Goal: Task Accomplishment & Management: Use online tool/utility

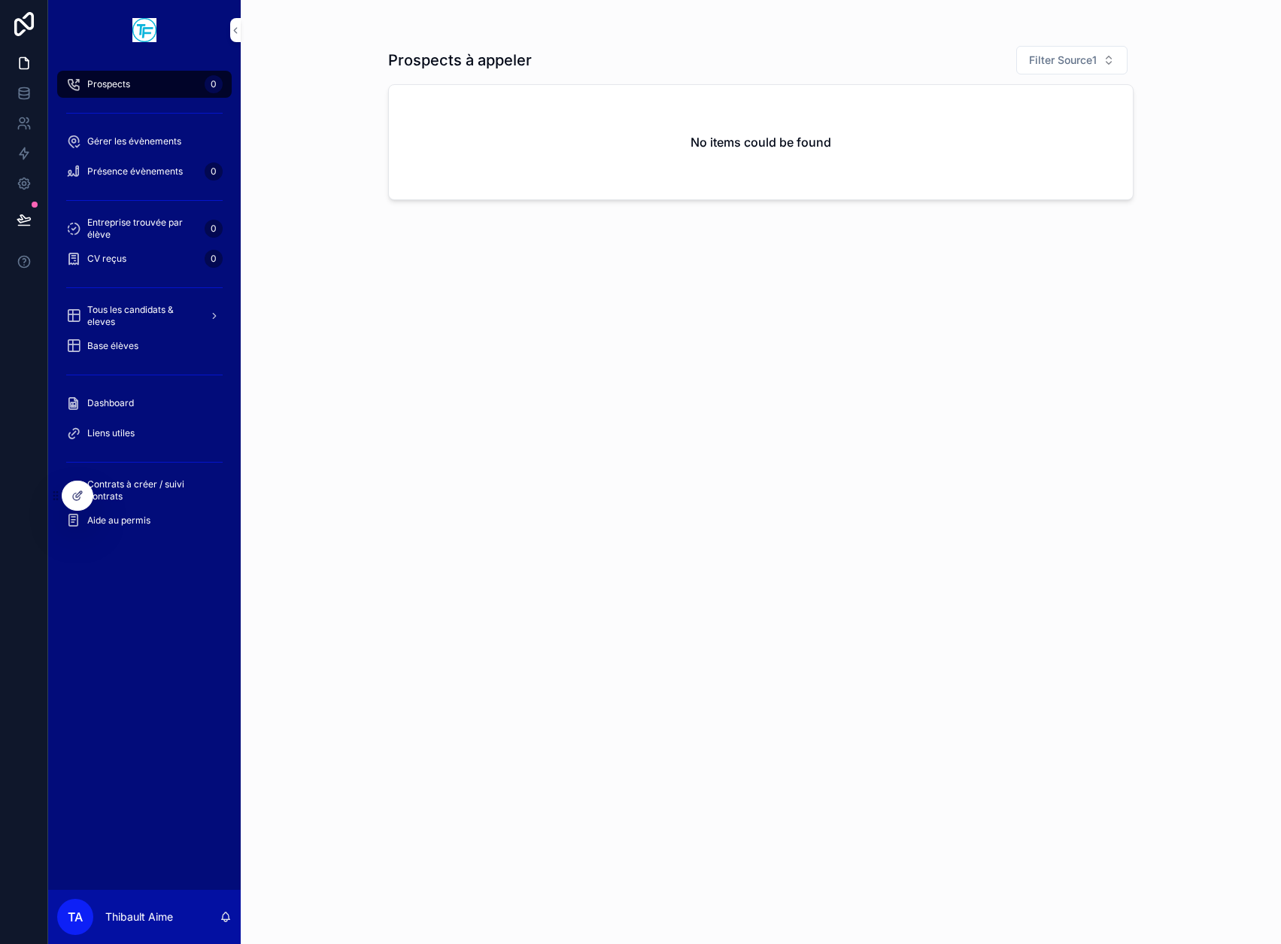
click at [76, 497] on icon at bounding box center [79, 494] width 6 height 6
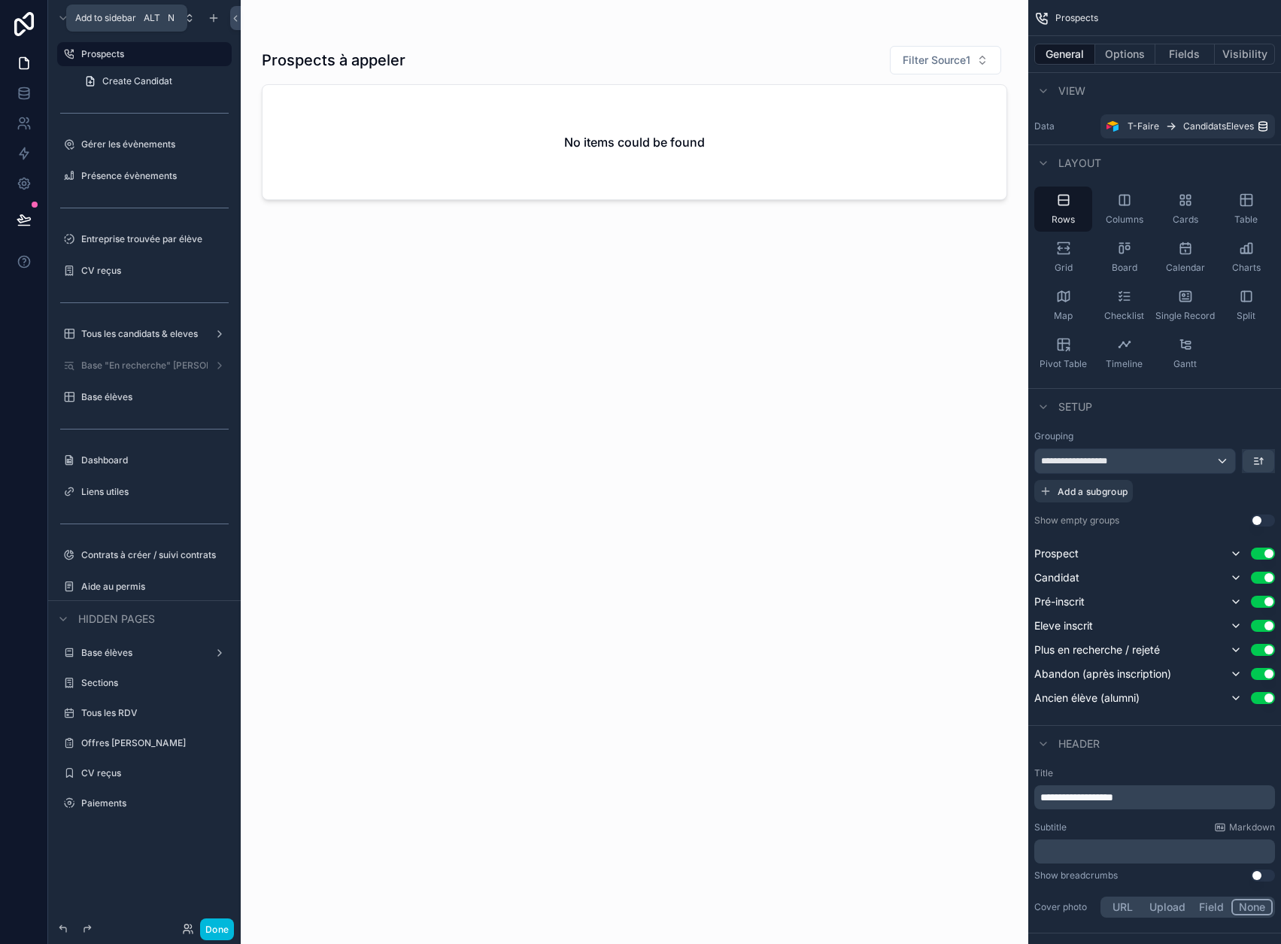
click at [211, 15] on icon "scrollable content" at bounding box center [214, 18] width 12 height 12
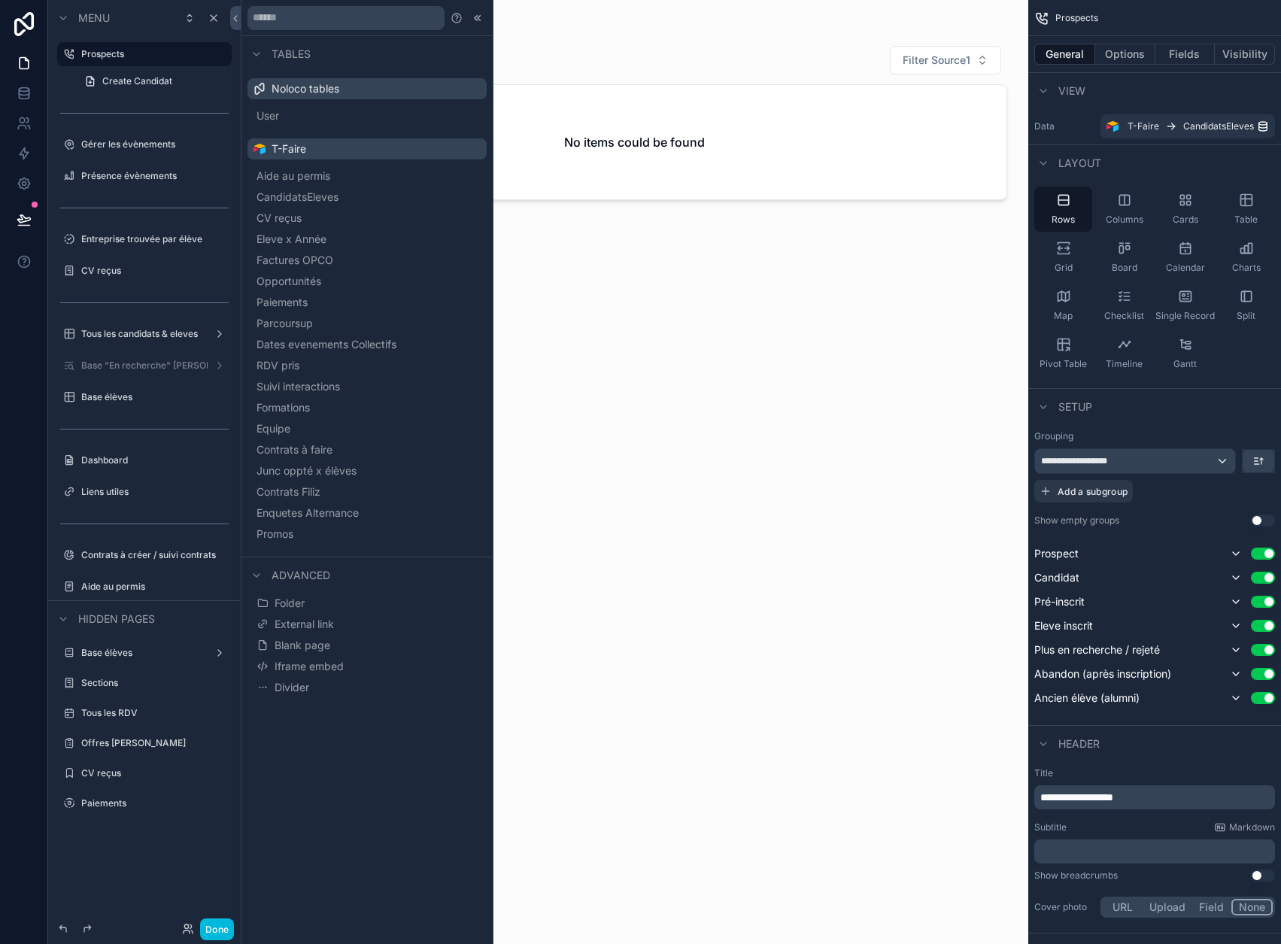
click at [293, 532] on span "Promos" at bounding box center [274, 533] width 37 height 15
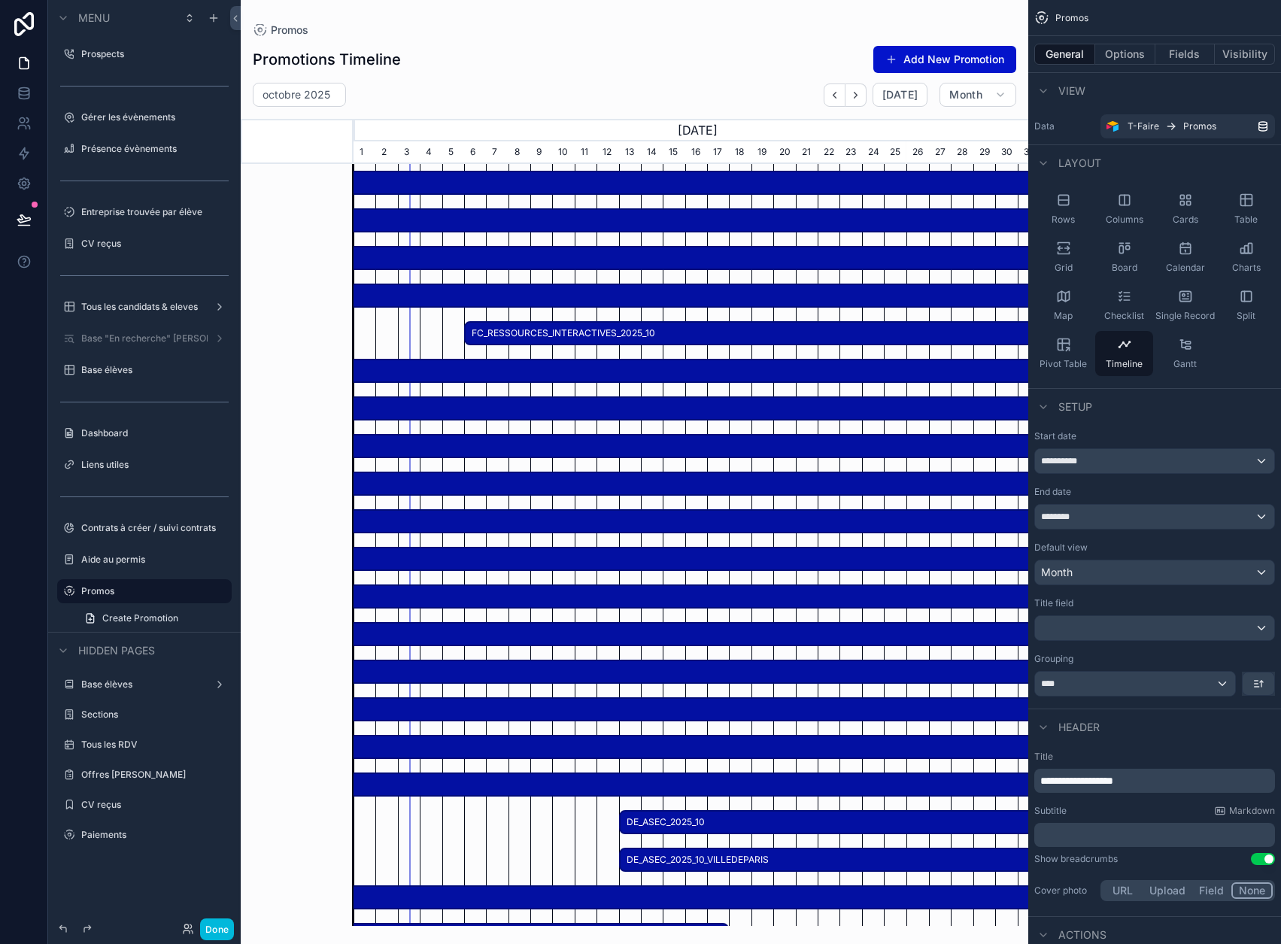
click at [1239, 204] on div "Table" at bounding box center [1246, 209] width 58 height 45
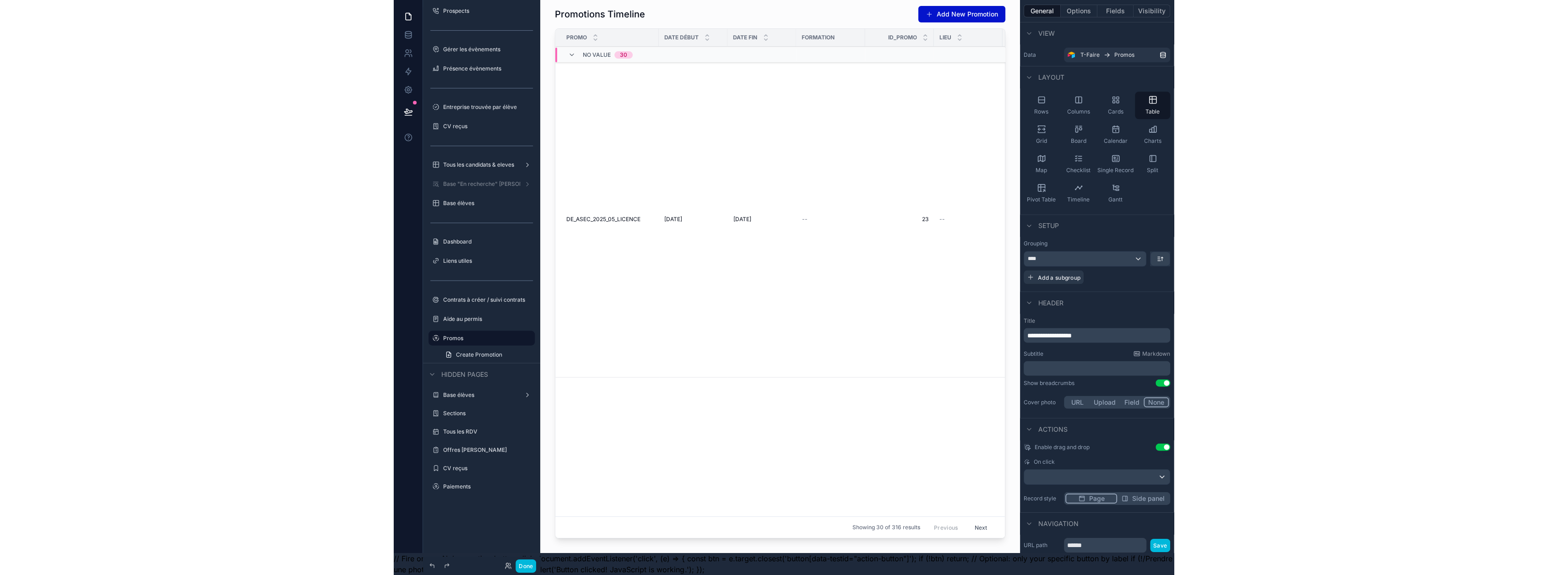
scroll to position [18, 0]
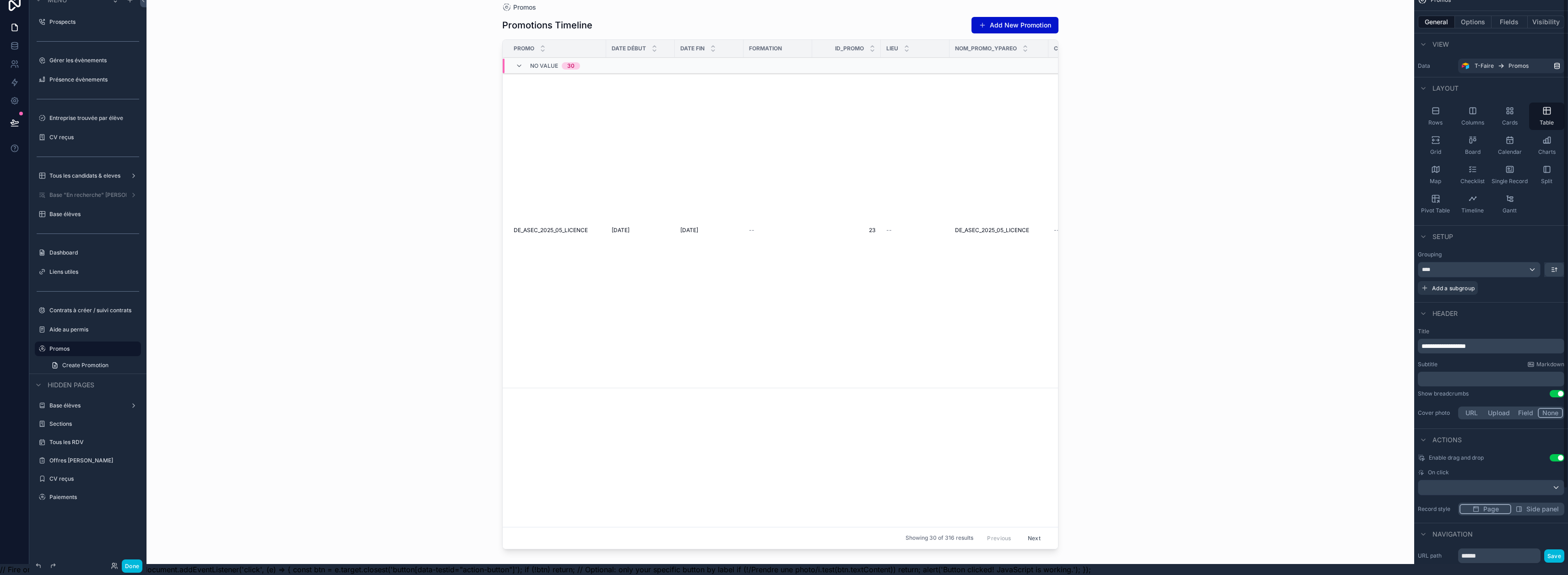
click at [779, 108] on icon "scrollable content" at bounding box center [1435, 111] width 6 height 6
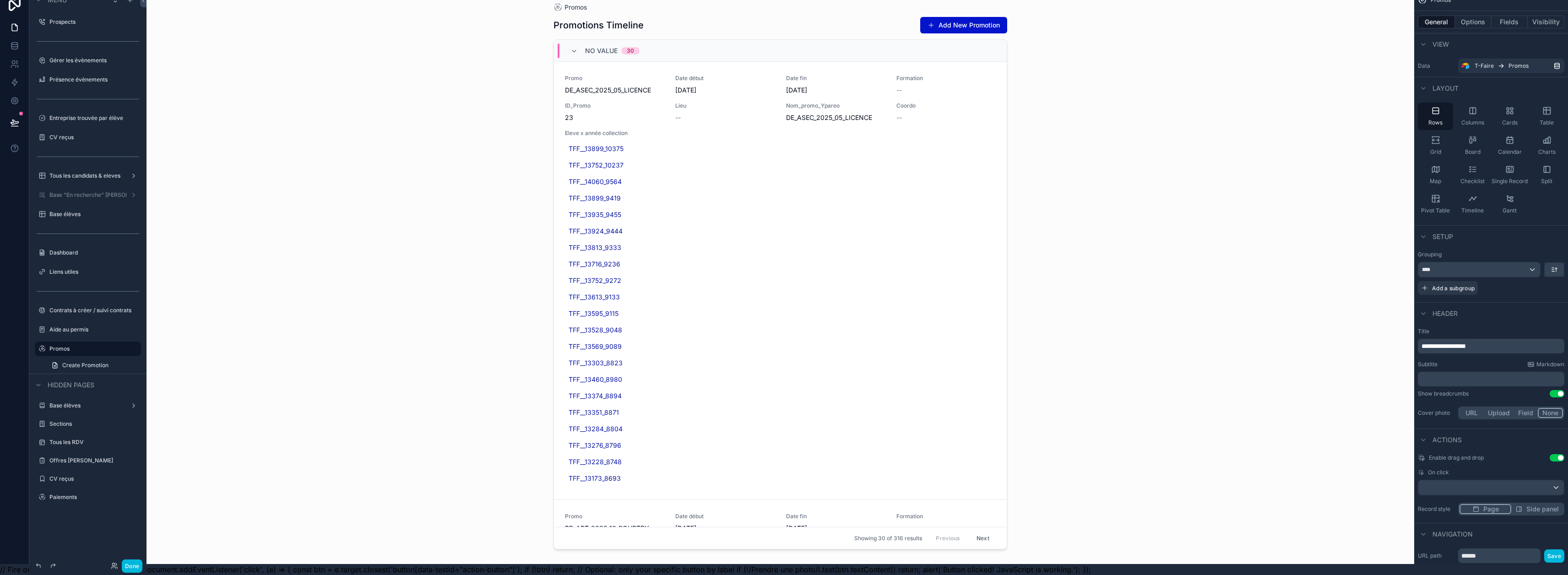
click at [779, 108] on icon "scrollable content" at bounding box center [1546, 111] width 7 height 7
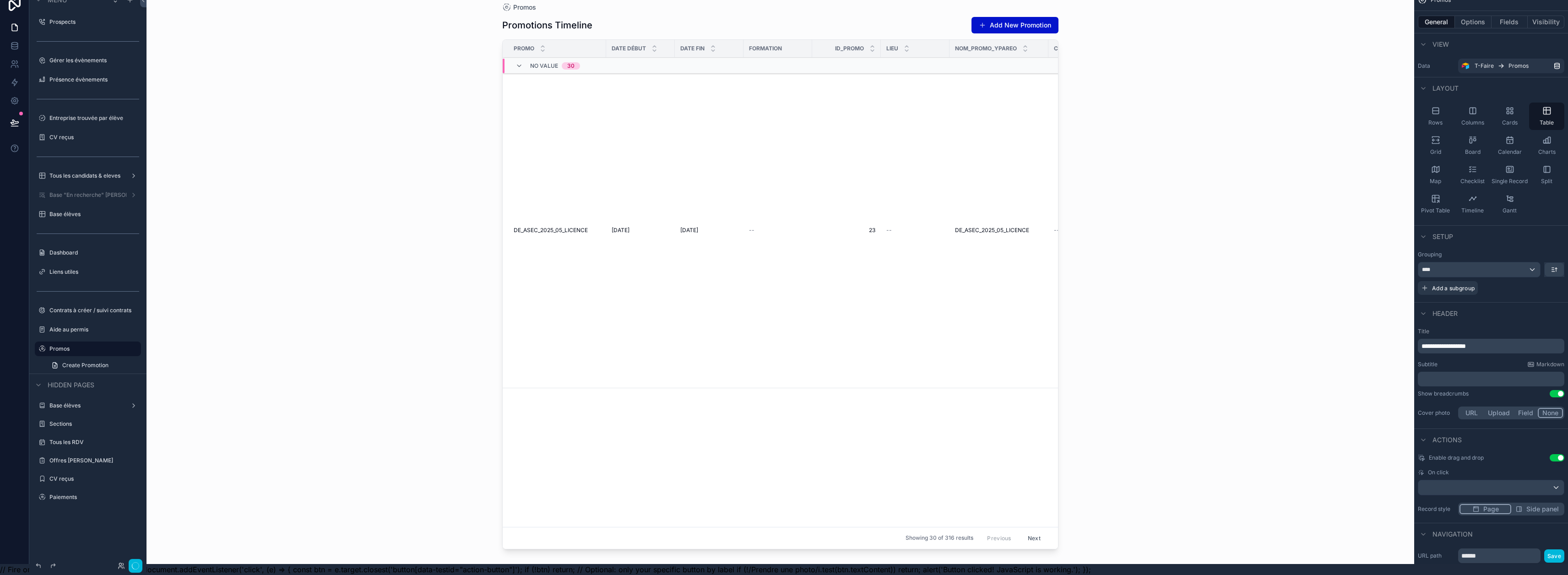
click at [779, 16] on button "Fields" at bounding box center [1510, 22] width 37 height 13
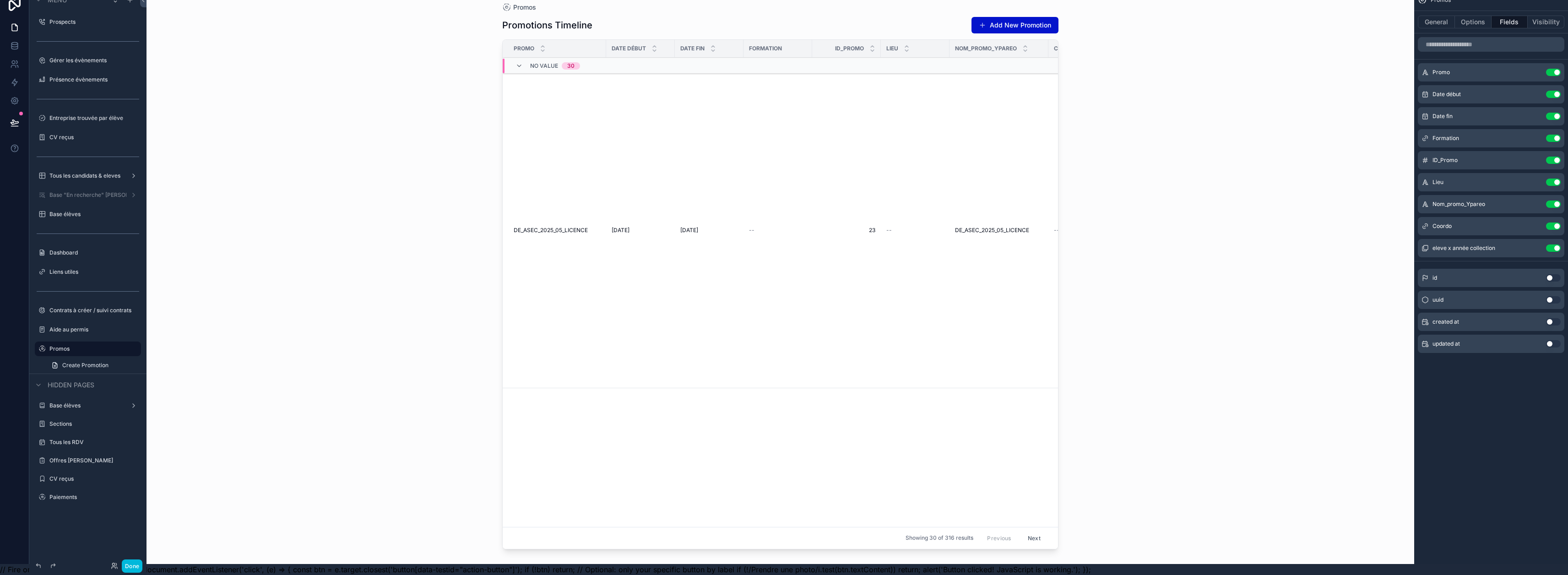
click at [779, 156] on button "Use setting" at bounding box center [1553, 160] width 15 height 7
click at [779, 178] on button "Use setting" at bounding box center [1553, 182] width 15 height 7
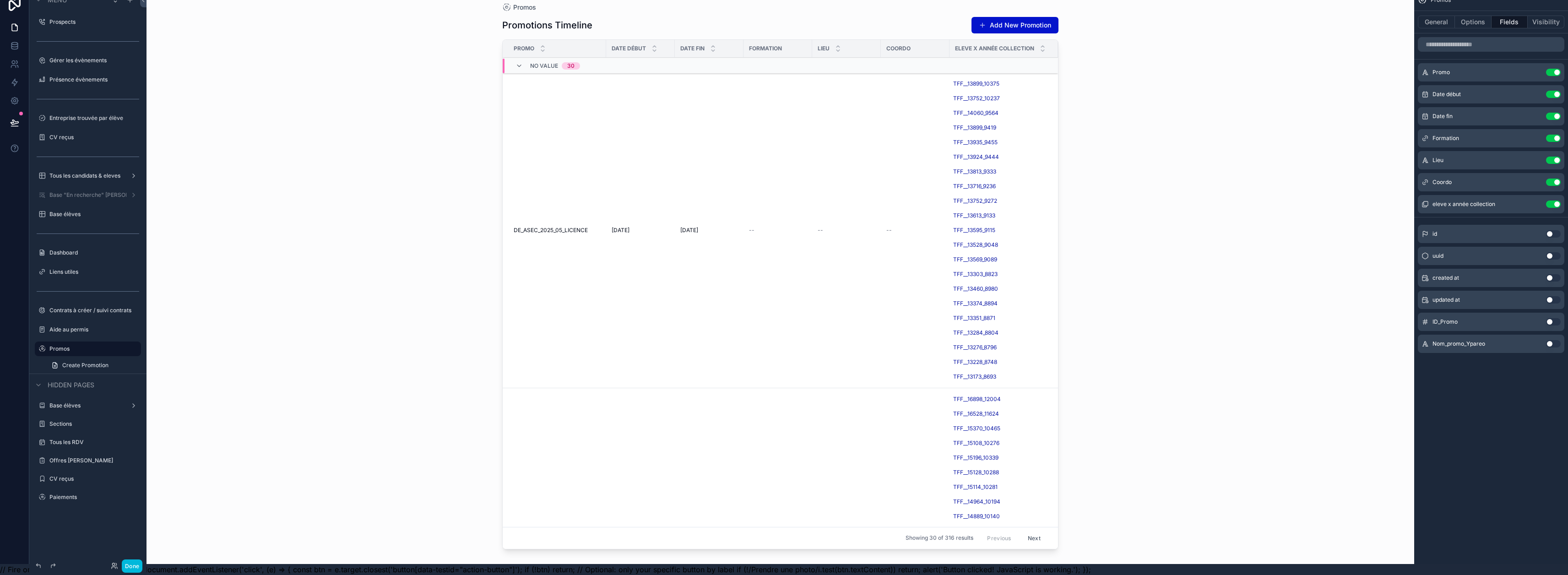
click at [779, 195] on div "eleve x année collection Use setting" at bounding box center [1491, 204] width 147 height 18
click at [779, 200] on button "Use setting" at bounding box center [1553, 204] width 15 height 7
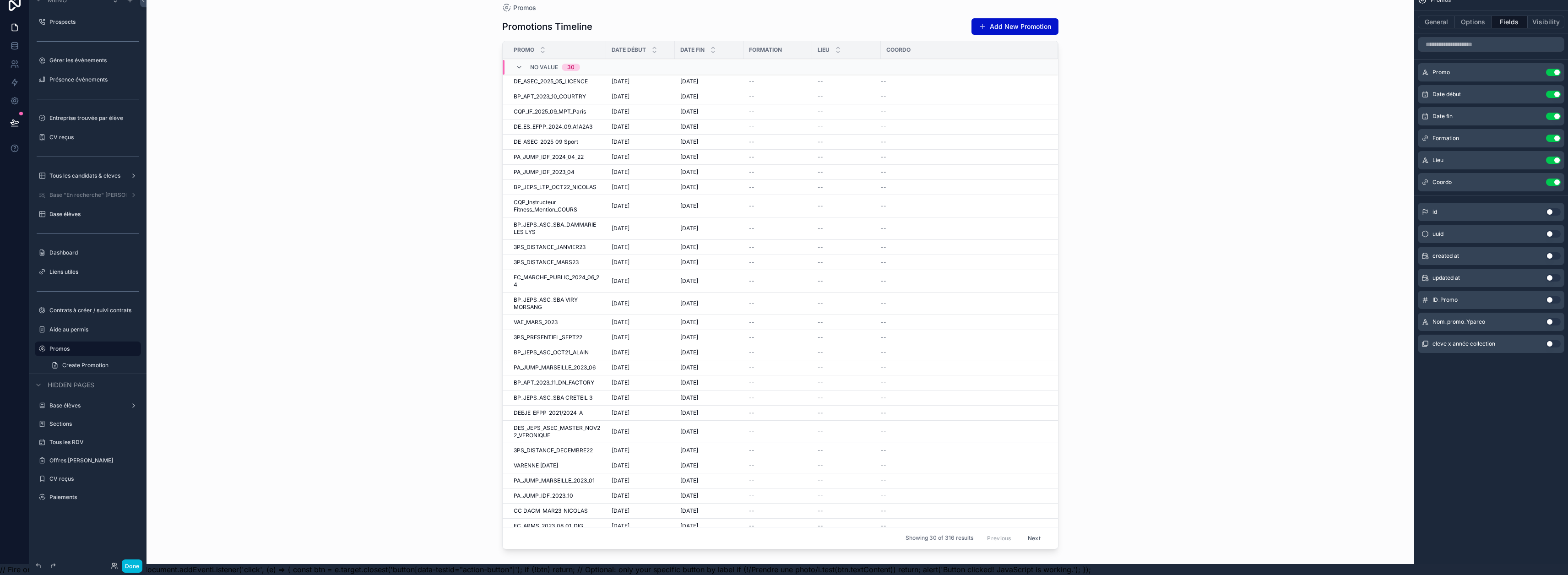
click at [779, 19] on button "Options" at bounding box center [1473, 22] width 37 height 13
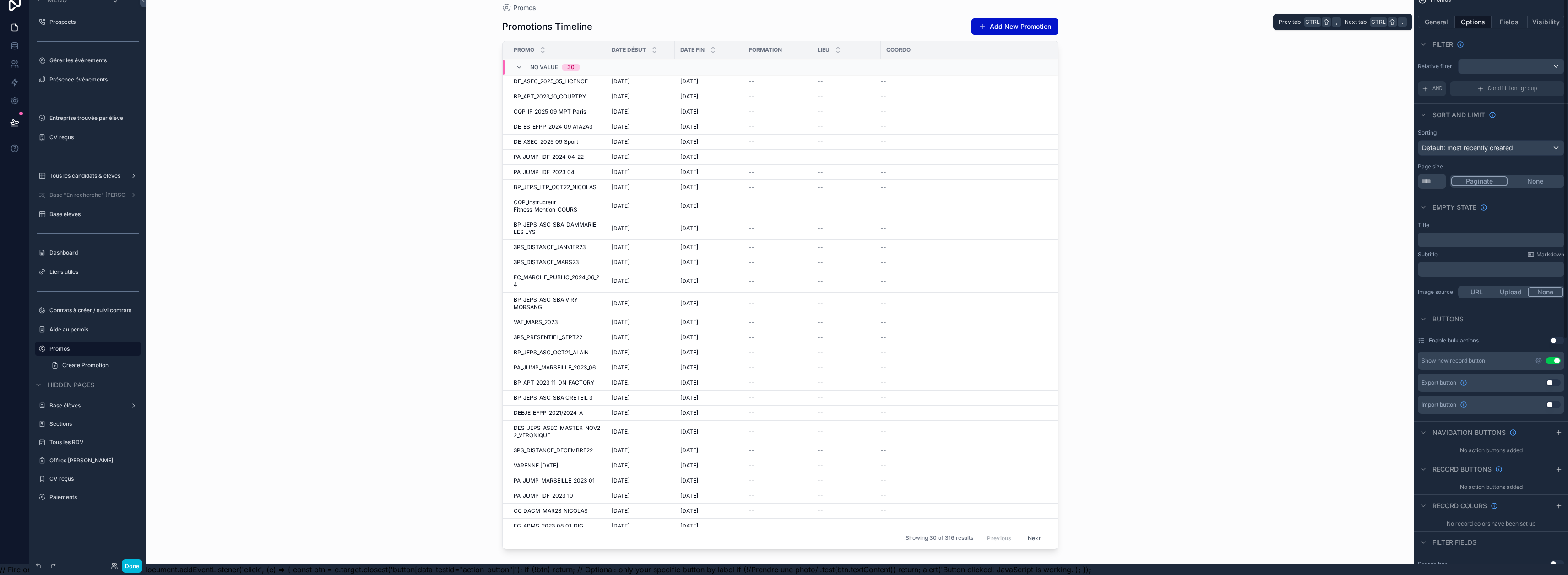
click at [779, 19] on button "General" at bounding box center [1436, 22] width 37 height 13
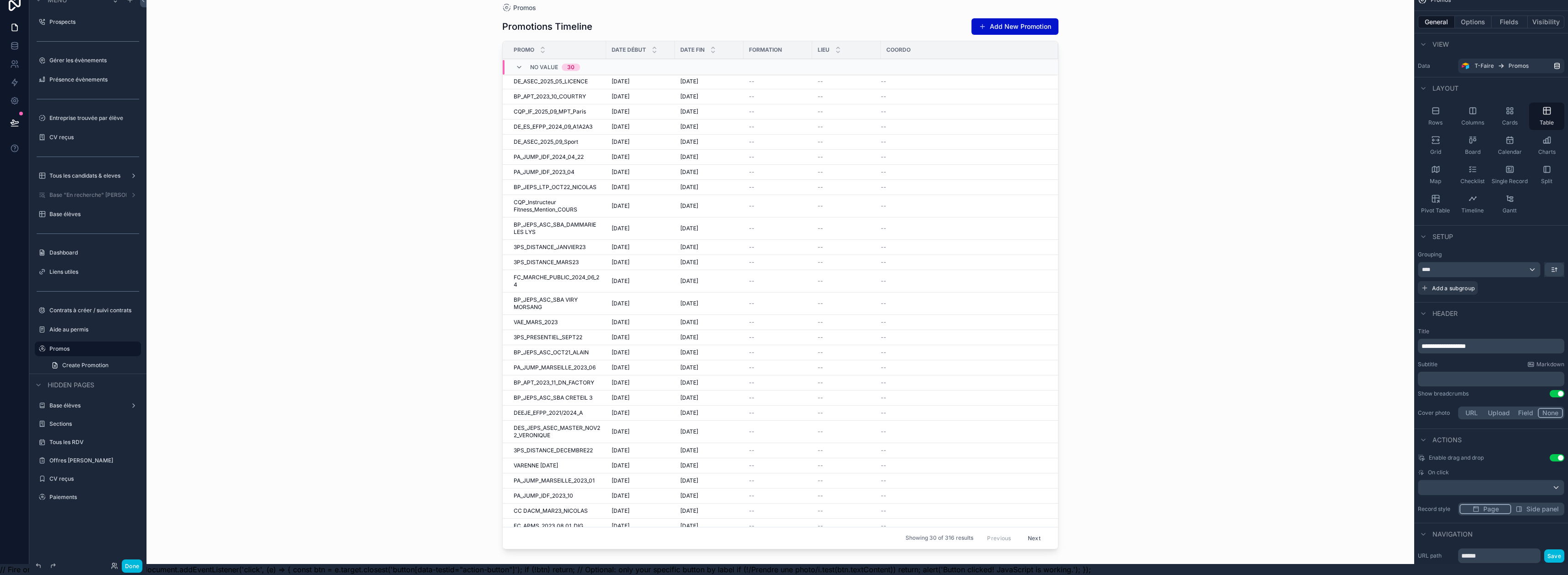
click at [779, 110] on div "Table" at bounding box center [1547, 116] width 35 height 27
drag, startPoint x: 1512, startPoint y: 341, endPoint x: 1463, endPoint y: 346, distance: 49.3
click at [779, 346] on div "**********" at bounding box center [1491, 346] width 147 height 15
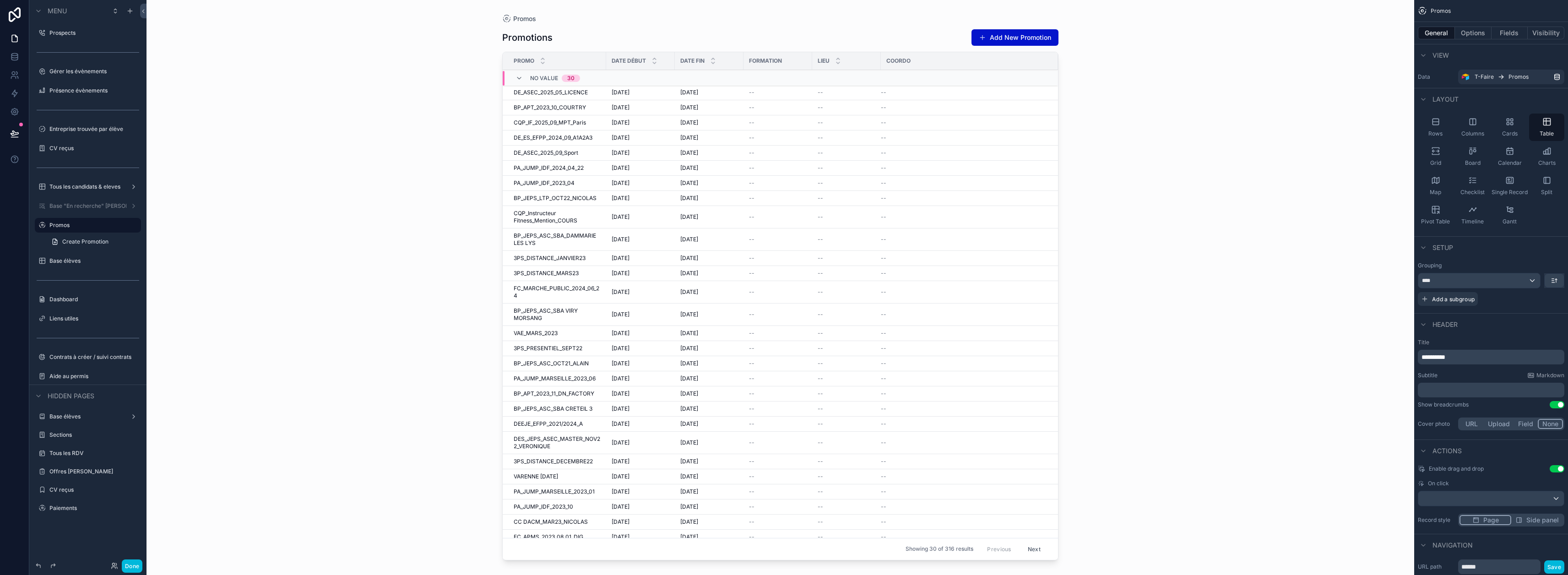
click at [84, 224] on label "Promos" at bounding box center [92, 225] width 86 height 7
click at [779, 282] on div "****" at bounding box center [1479, 281] width 122 height 15
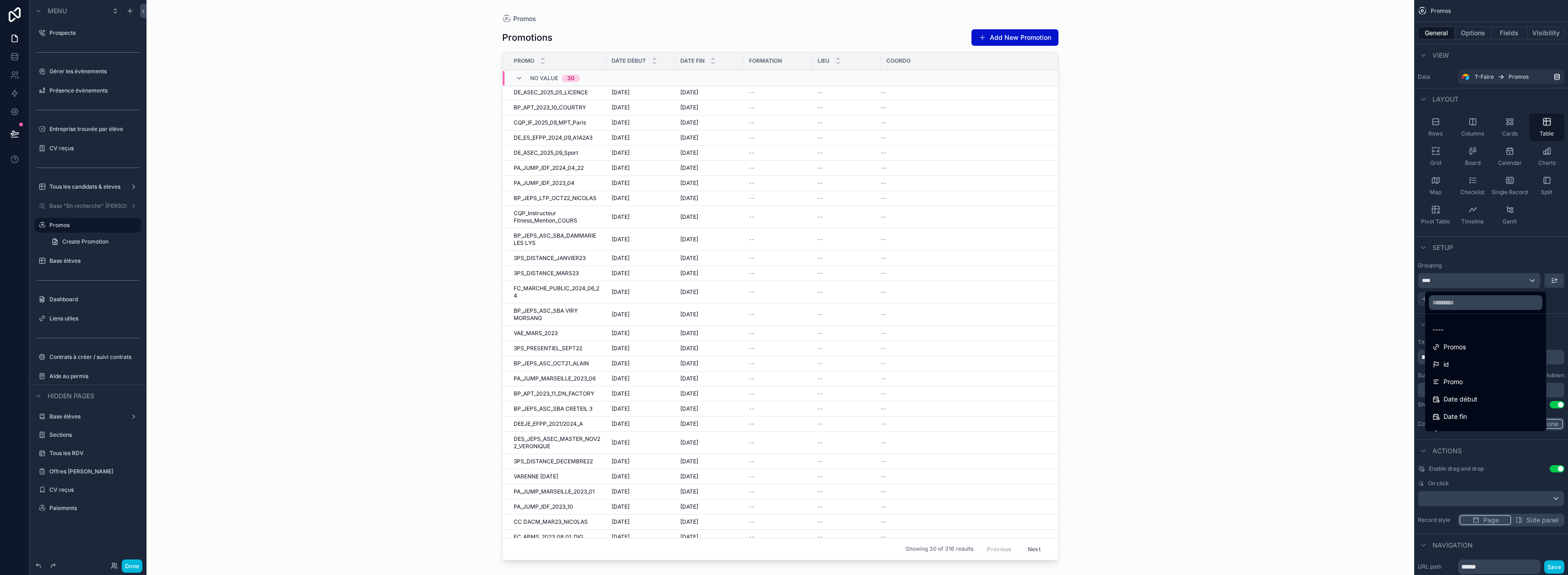
click at [779, 299] on input "text" at bounding box center [1485, 302] width 114 height 15
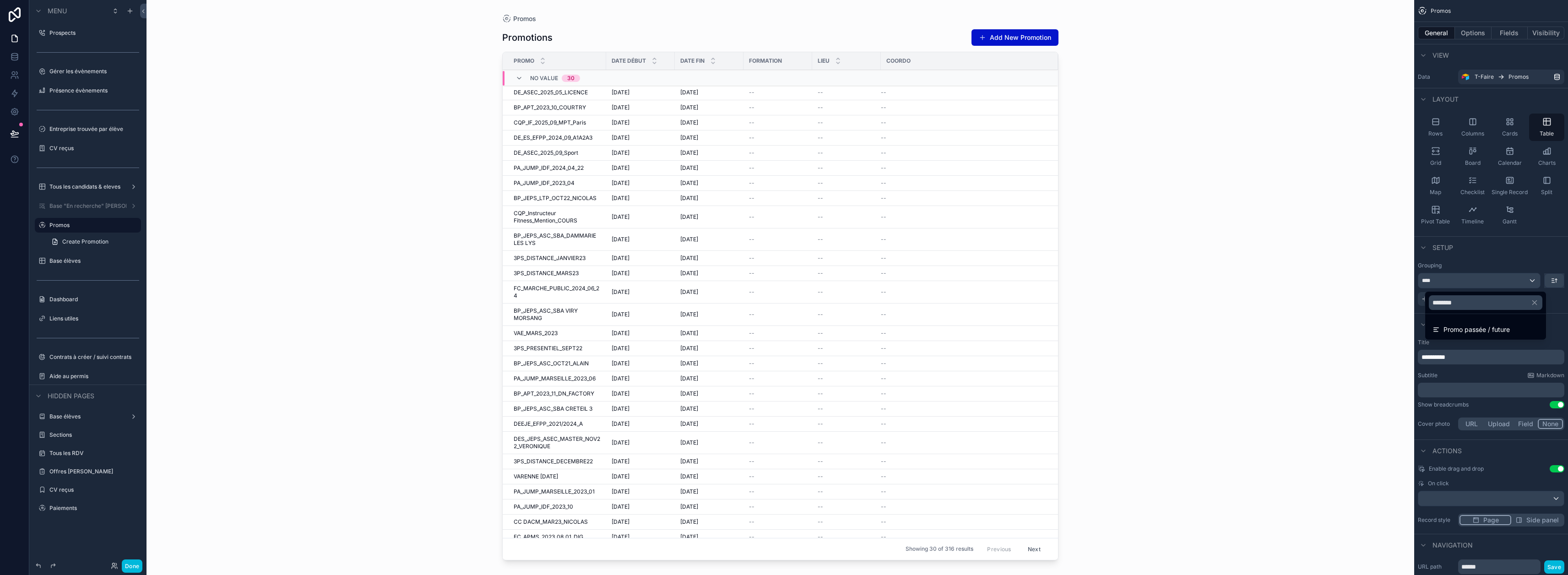
type input "********"
click at [779, 327] on span "Promo passée / future" at bounding box center [1476, 329] width 66 height 11
click at [444, 125] on div "Promos Promotions Add New Promotion Promo Date début Date fin Formation Lieu Co…" at bounding box center [780, 287] width 1268 height 575
click at [779, 282] on icon "scrollable content" at bounding box center [1554, 281] width 7 height 7
click at [779, 302] on span "A -> Z" at bounding box center [1544, 301] width 18 height 11
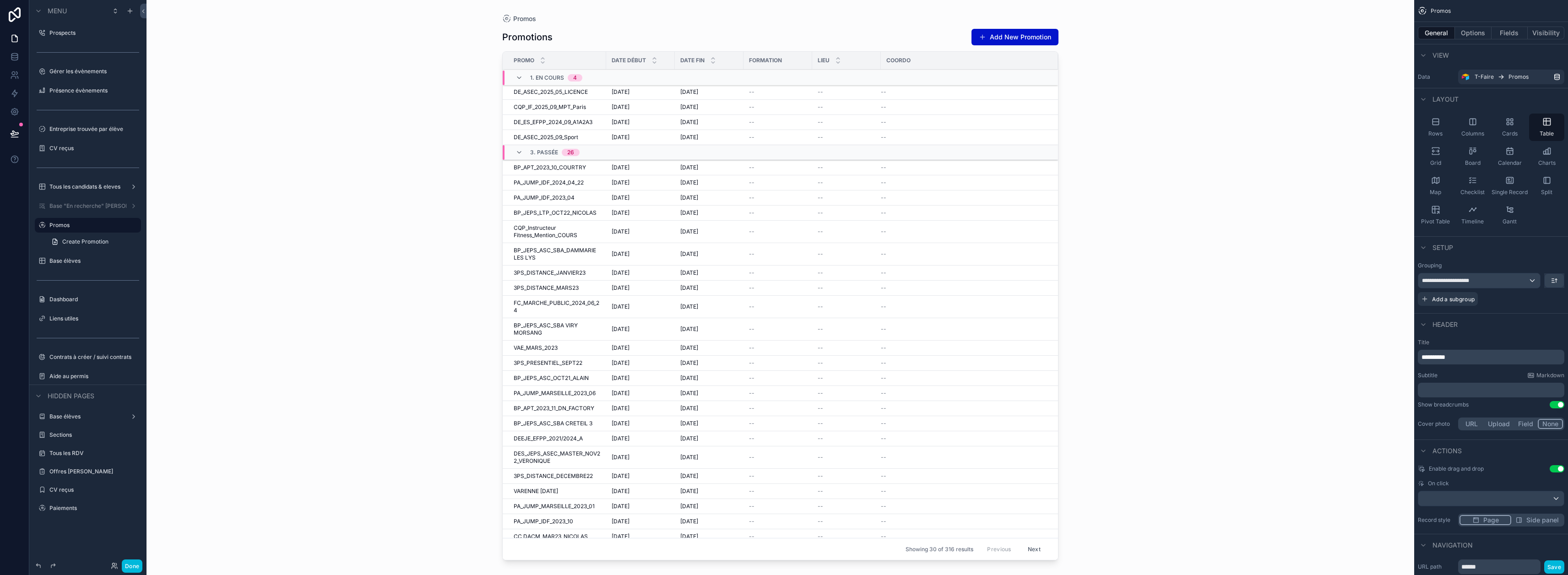
drag, startPoint x: 1059, startPoint y: 223, endPoint x: 1060, endPoint y: 240, distance: 17.0
click at [779, 240] on div "scrollable content" at bounding box center [780, 282] width 586 height 564
click at [779, 209] on div "Promos Promotions Add New Promotion Promo Date début Date fin Formation Lieu Co…" at bounding box center [780, 287] width 1268 height 575
click at [450, 116] on div "Promos Promotions Add New Promotion Promo Date début Date fin Formation Lieu Co…" at bounding box center [780, 287] width 1268 height 575
click at [779, 37] on button "Options" at bounding box center [1473, 33] width 37 height 13
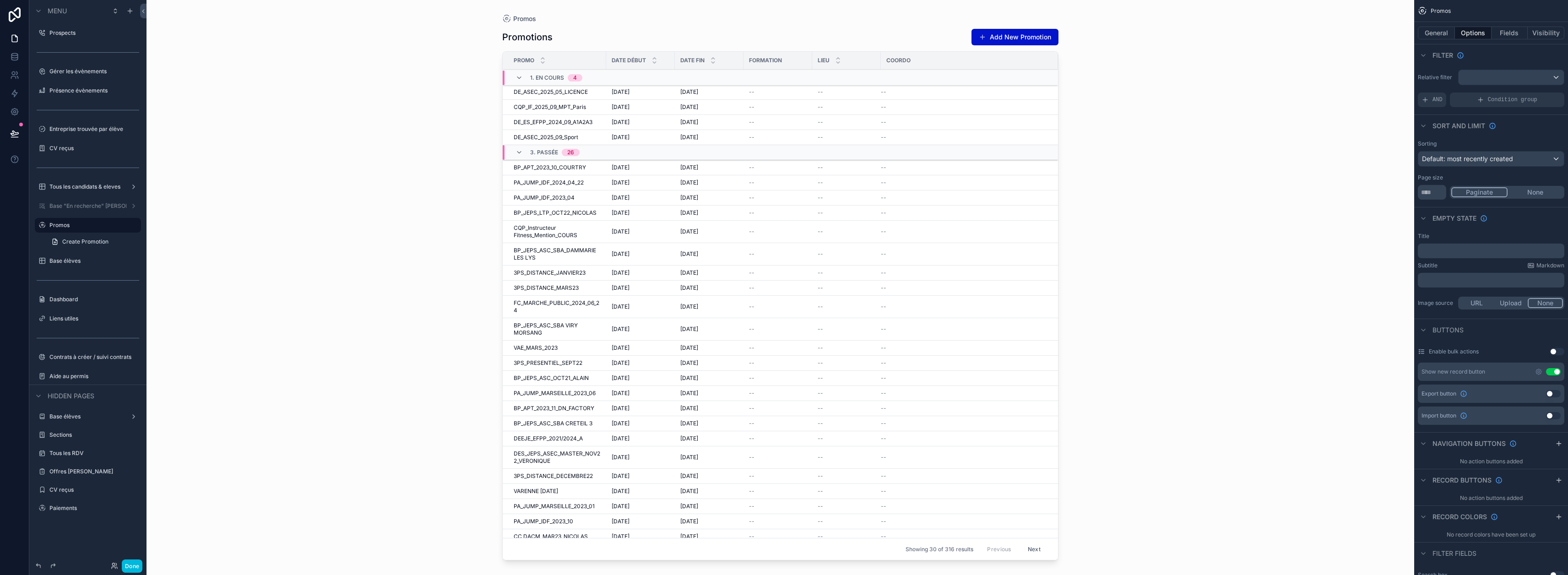
click at [779, 373] on icon "scrollable content" at bounding box center [1539, 372] width 7 height 7
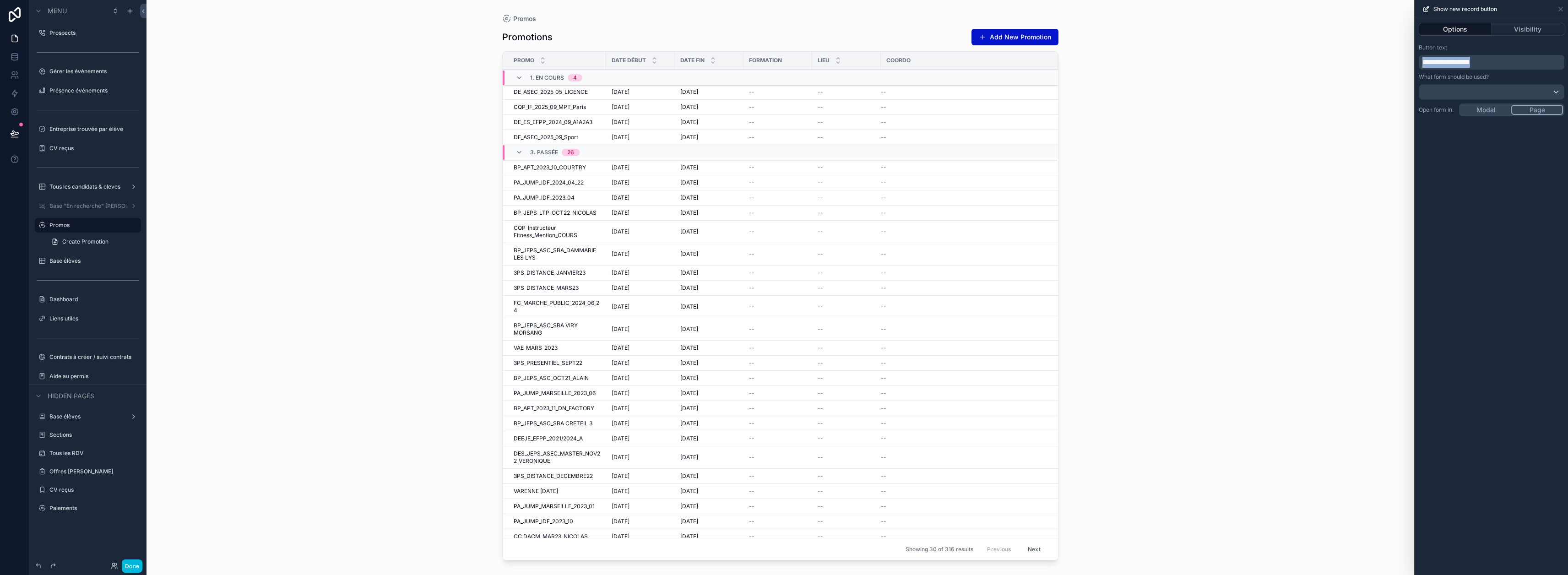
drag, startPoint x: 1512, startPoint y: 62, endPoint x: 1430, endPoint y: 64, distance: 82.0
click at [779, 64] on p "**********" at bounding box center [1493, 62] width 140 height 11
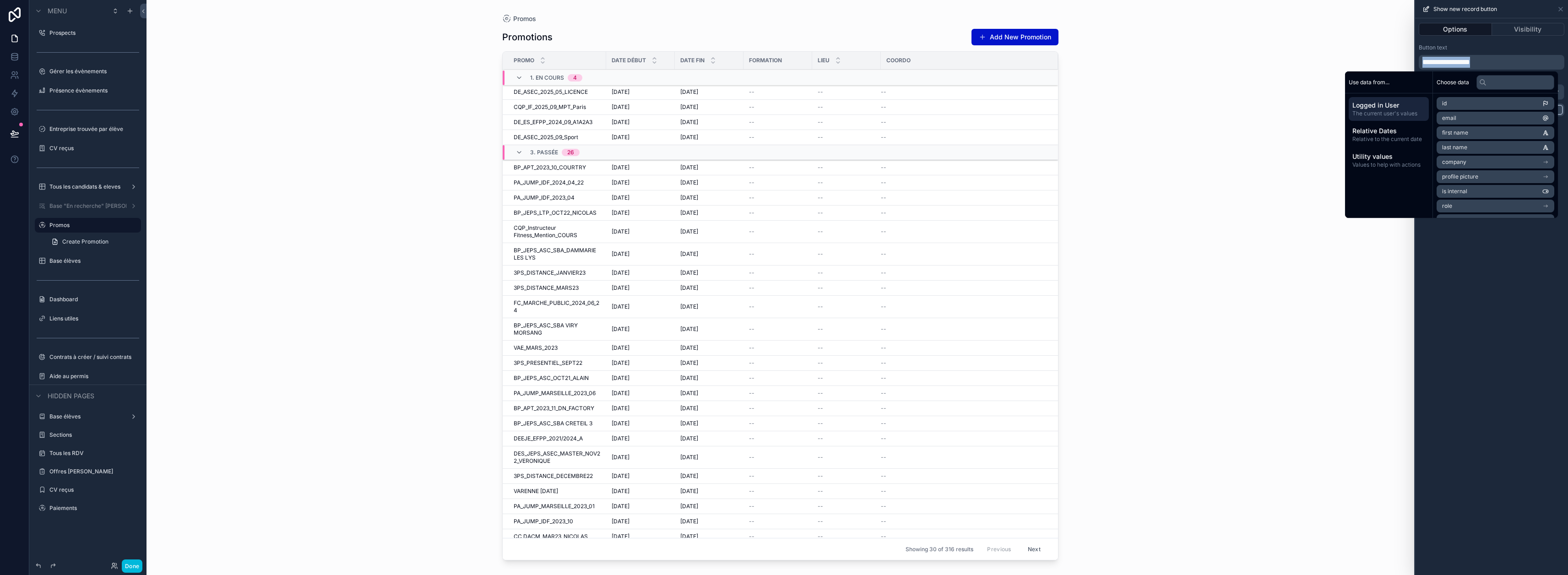
click at [779, 65] on span "**********" at bounding box center [1446, 61] width 47 height 7
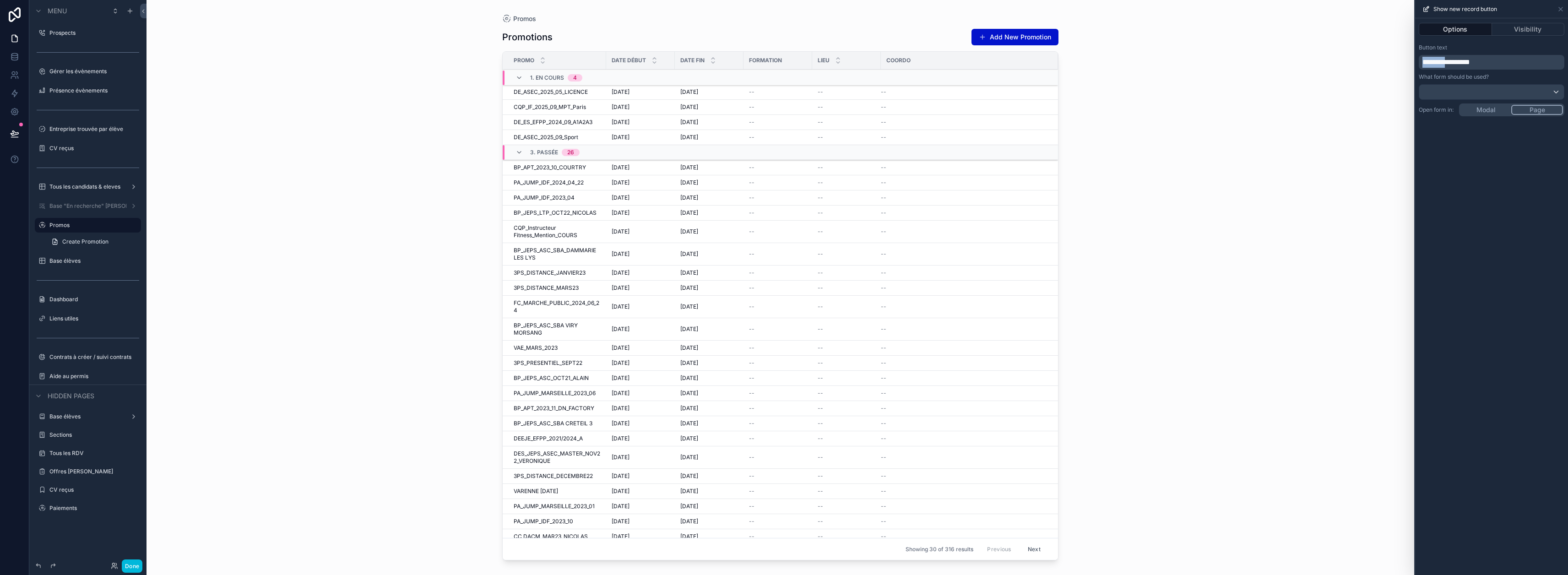
drag, startPoint x: 1462, startPoint y: 62, endPoint x: 1401, endPoint y: 62, distance: 61.0
click at [779, 62] on div "**********" at bounding box center [784, 287] width 1568 height 575
click at [779, 113] on div "**********" at bounding box center [1491, 296] width 153 height 557
click at [779, 40] on button "Créer Promotion" at bounding box center [1021, 37] width 75 height 16
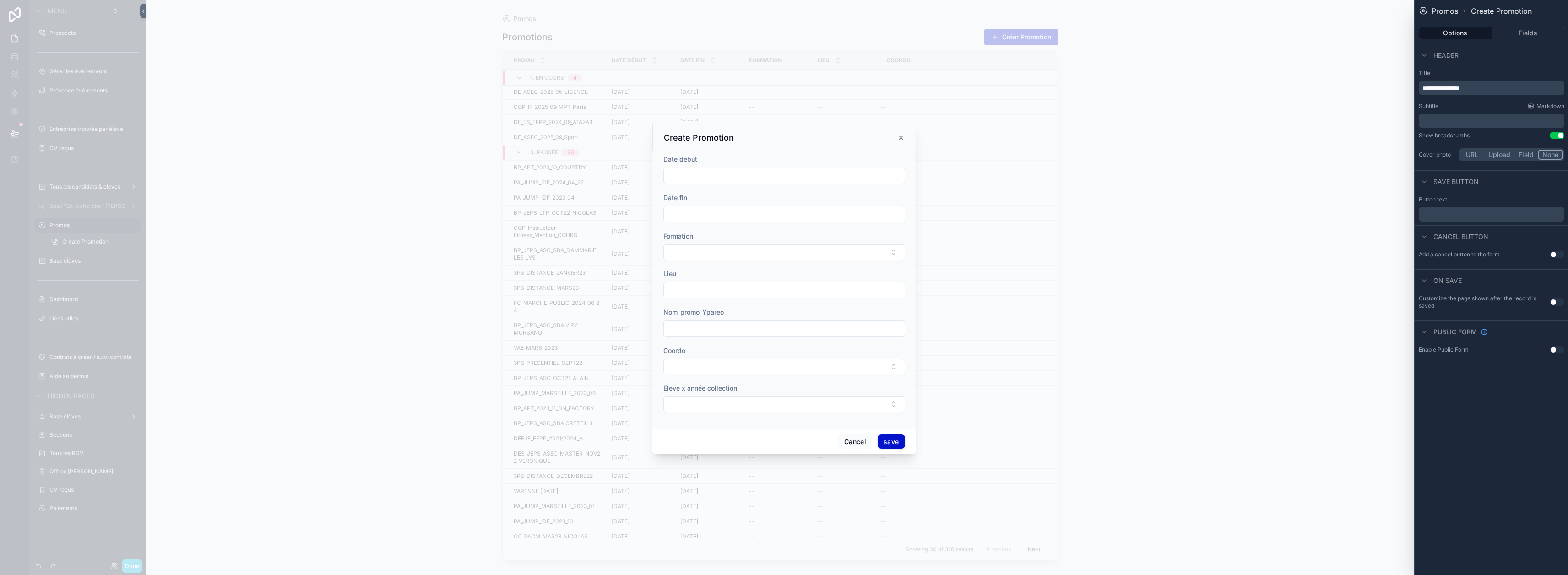
click at [730, 139] on div "Create Promotion" at bounding box center [785, 138] width 241 height 11
click at [723, 139] on h3 "Create Promotion" at bounding box center [699, 138] width 70 height 11
drag, startPoint x: 1451, startPoint y: 86, endPoint x: 1416, endPoint y: 88, distance: 35.1
click at [779, 88] on div "**********" at bounding box center [784, 287] width 1568 height 575
click at [779, 136] on button "Use setting" at bounding box center [1557, 136] width 15 height 7
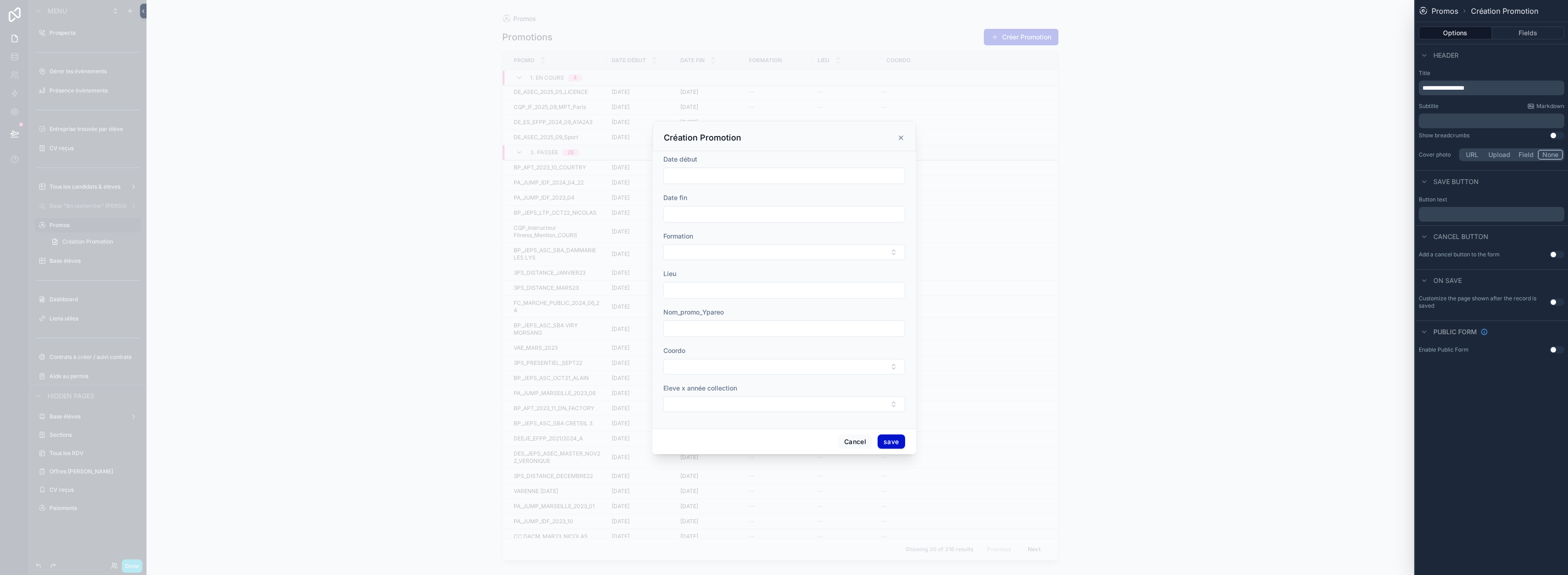
click at [779, 214] on p "﻿" at bounding box center [1493, 214] width 140 height 11
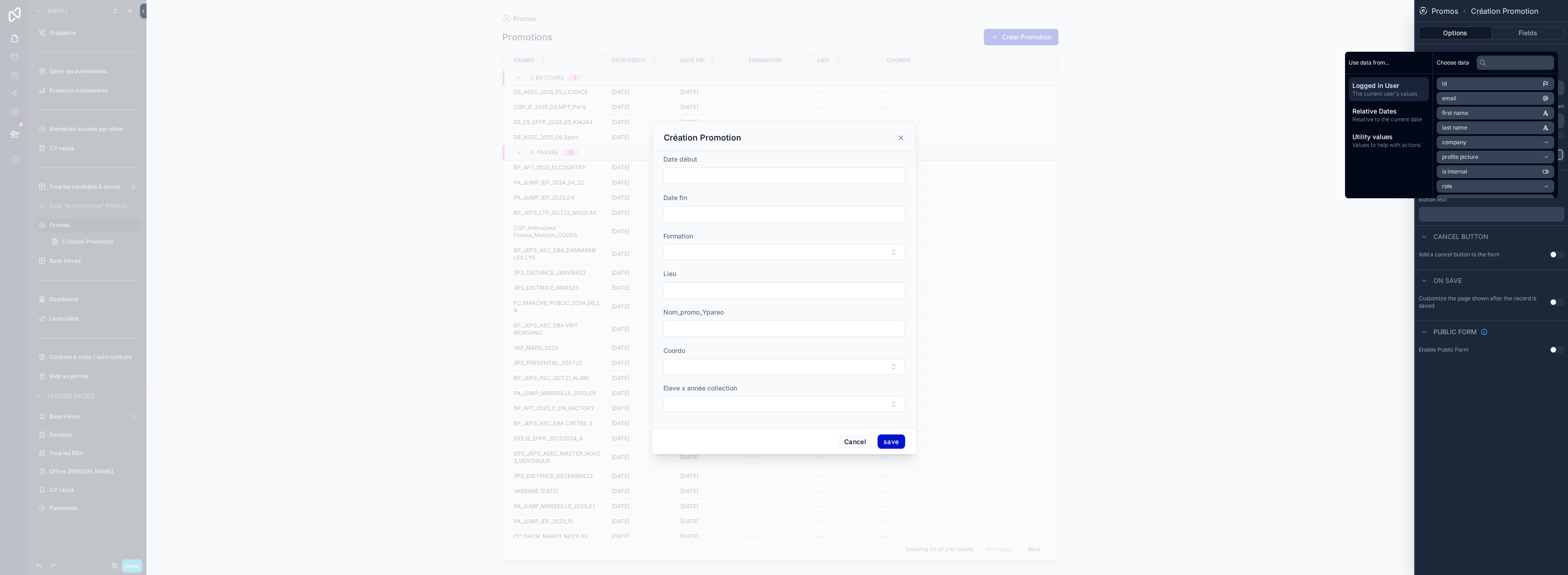
click at [779, 215] on p "﻿" at bounding box center [1493, 214] width 140 height 11
click at [779, 226] on div "Cancel button" at bounding box center [1491, 236] width 153 height 22
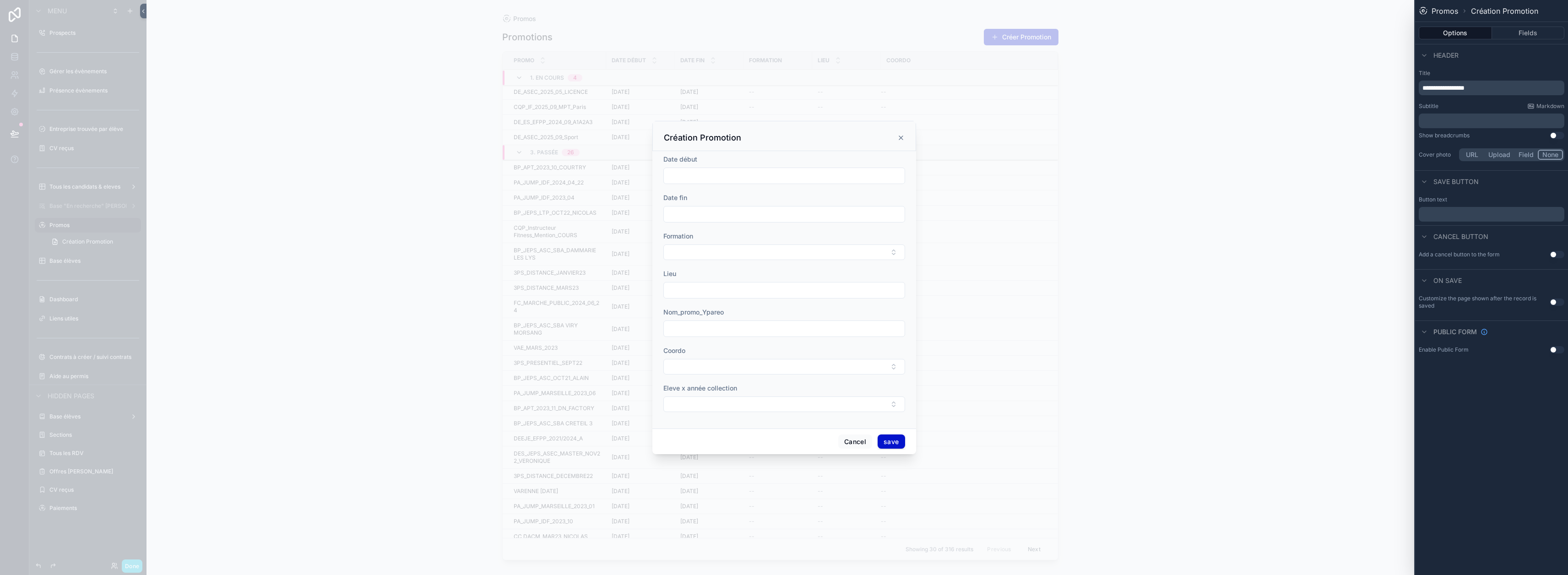
click at [779, 217] on p "﻿" at bounding box center [1493, 214] width 140 height 11
click at [779, 227] on div "Cancel button" at bounding box center [1491, 236] width 153 height 22
click at [779, 215] on p "﻿" at bounding box center [1493, 214] width 140 height 11
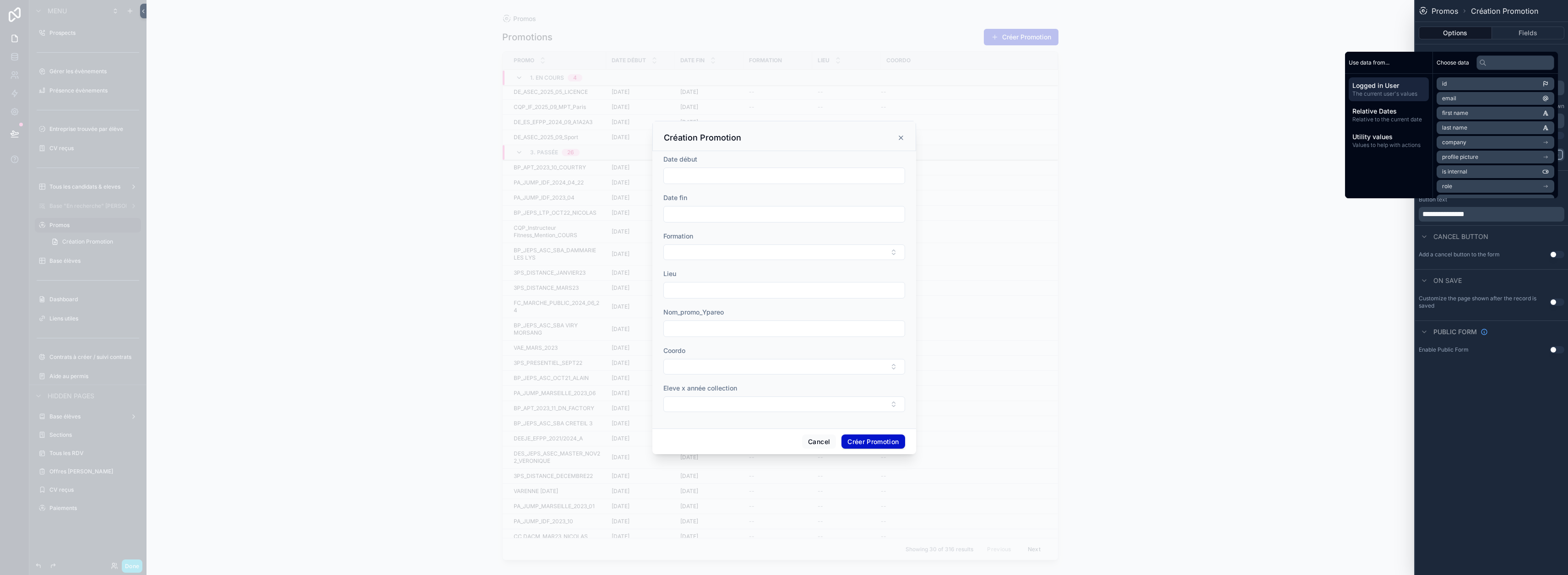
click at [779, 232] on div "Cancel button" at bounding box center [1491, 236] width 153 height 22
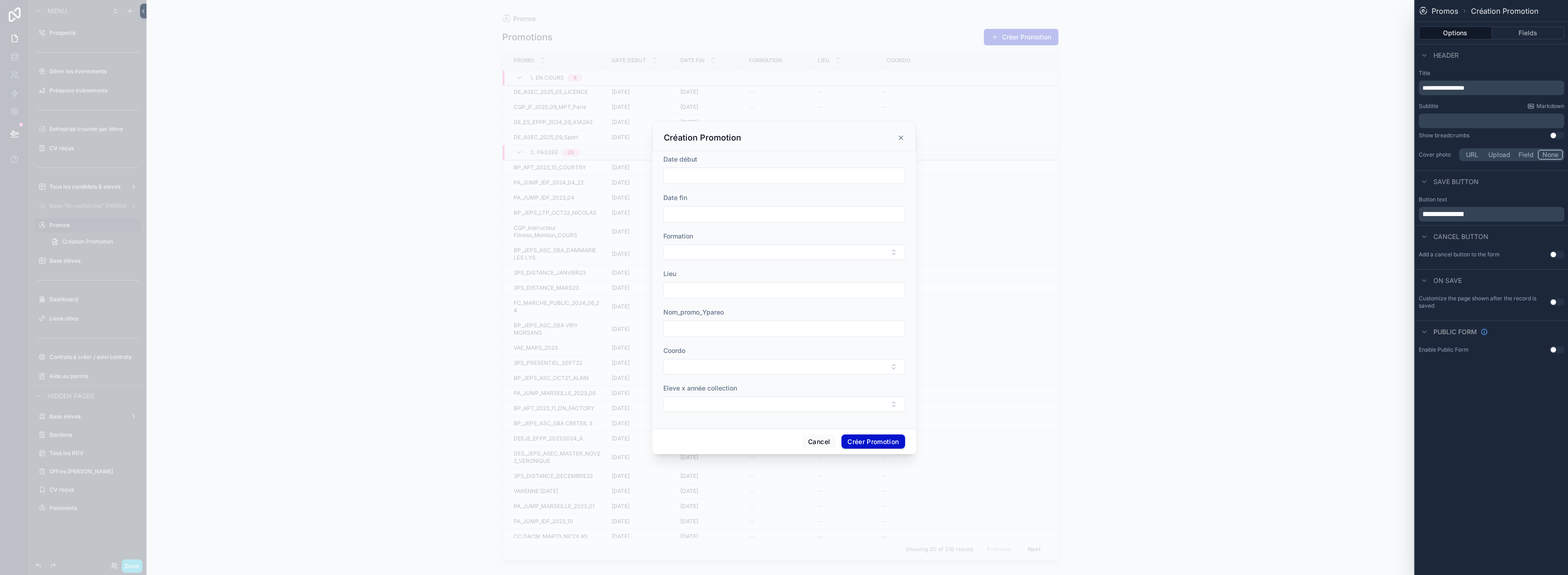
click at [779, 254] on button "Use setting" at bounding box center [1557, 254] width 15 height 7
click at [779, 282] on p "﻿" at bounding box center [1493, 284] width 140 height 11
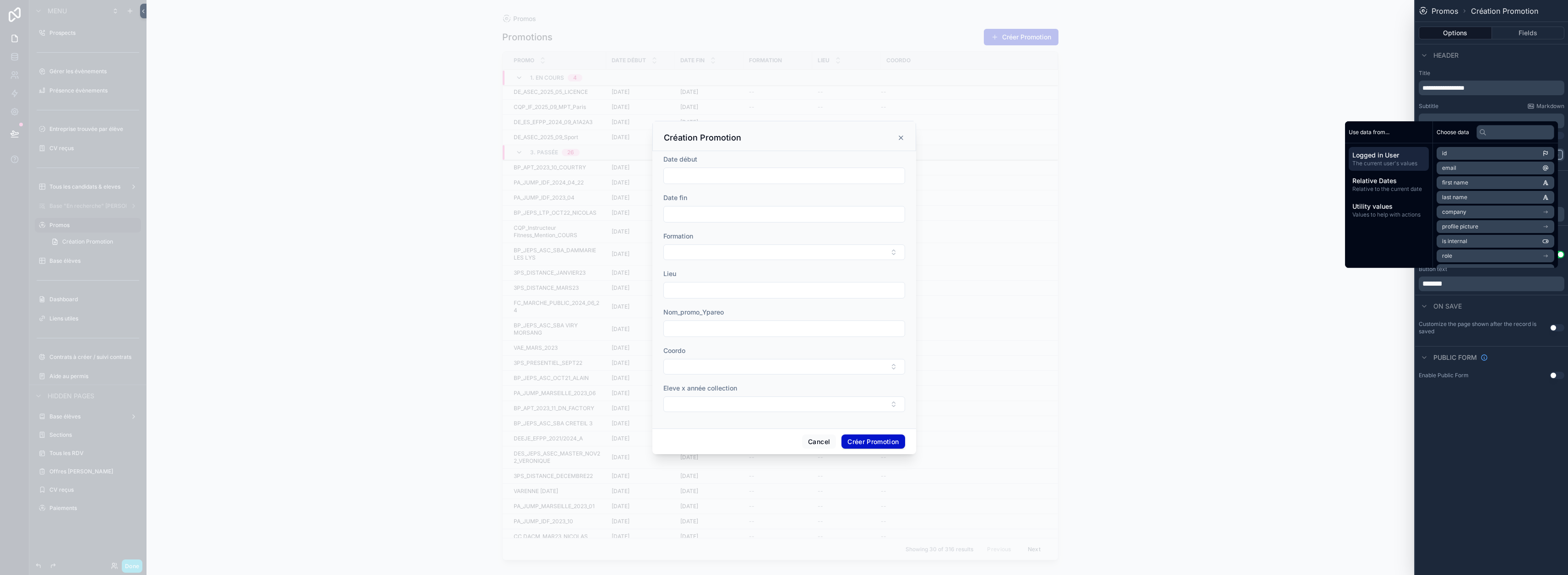
click at [779, 302] on div "On save" at bounding box center [1491, 305] width 153 height 22
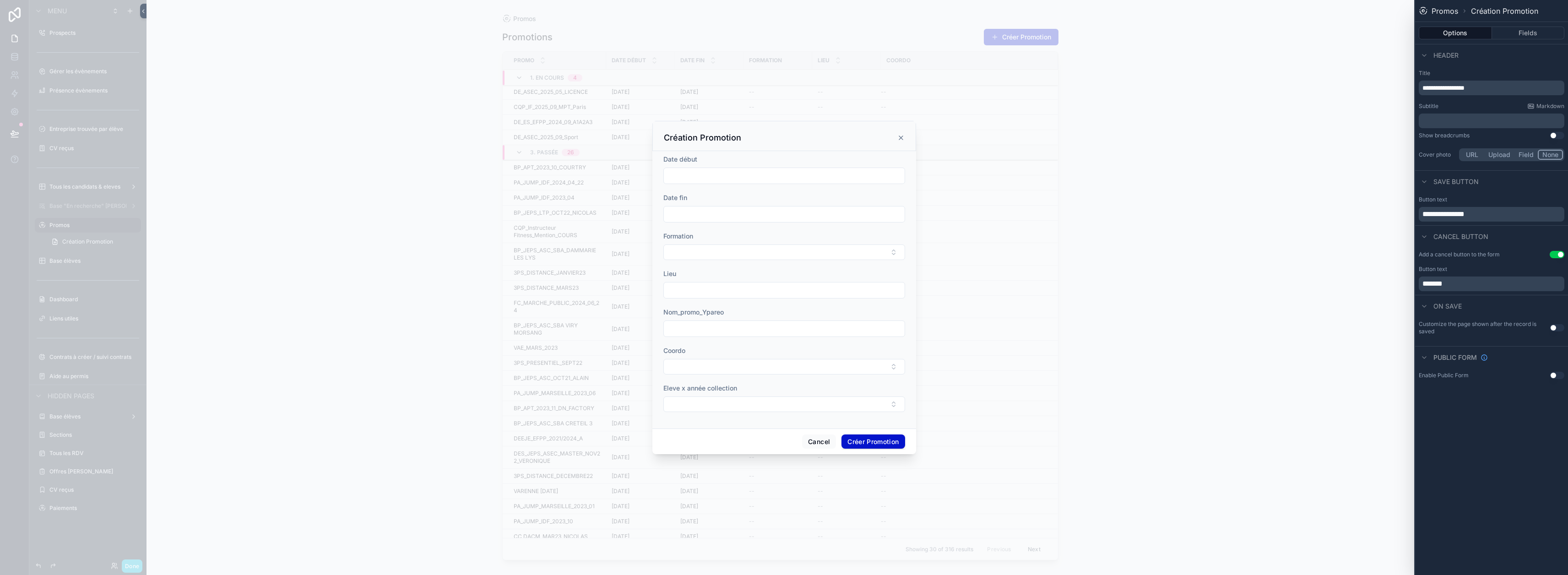
click at [779, 327] on button "Use setting" at bounding box center [1557, 327] width 15 height 7
click at [779, 304] on div "On save" at bounding box center [1491, 305] width 153 height 22
click at [779, 35] on button "Fields" at bounding box center [1528, 33] width 73 height 13
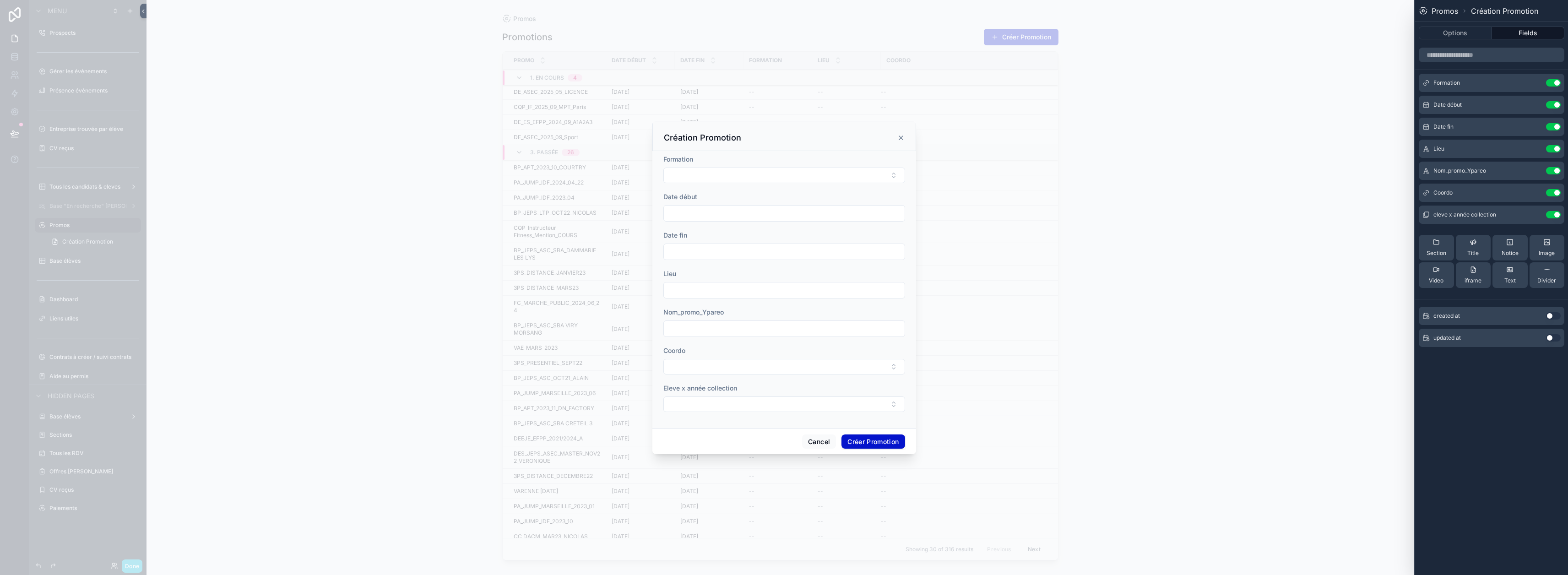
click at [779, 169] on button "Use setting" at bounding box center [1553, 171] width 15 height 7
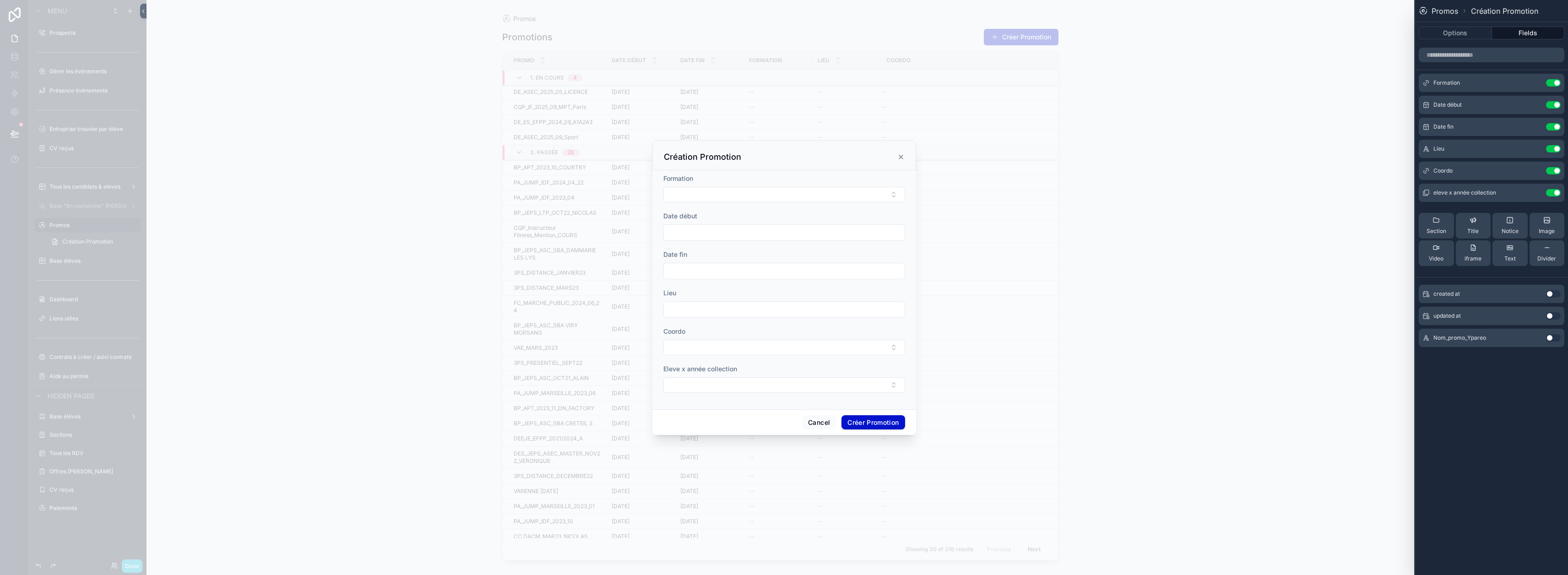
click at [779, 193] on button "Use setting" at bounding box center [1553, 193] width 15 height 7
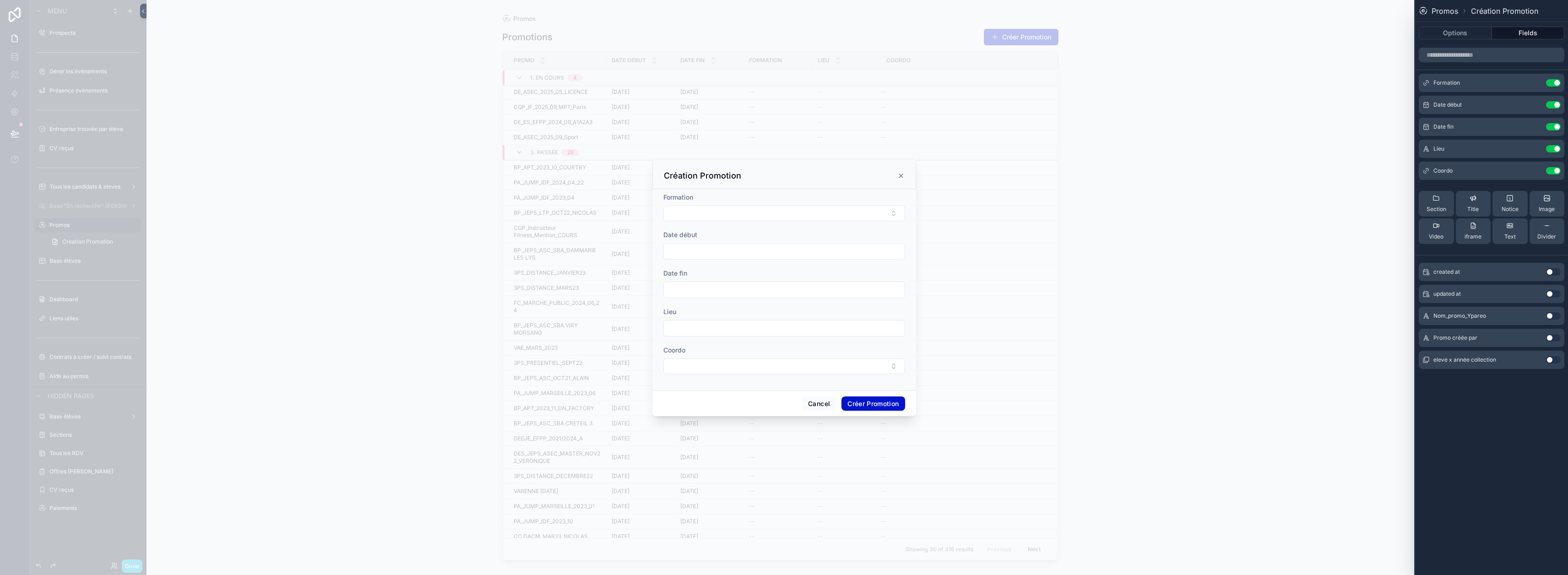
click at [779, 337] on button "Use setting" at bounding box center [1553, 338] width 15 height 7
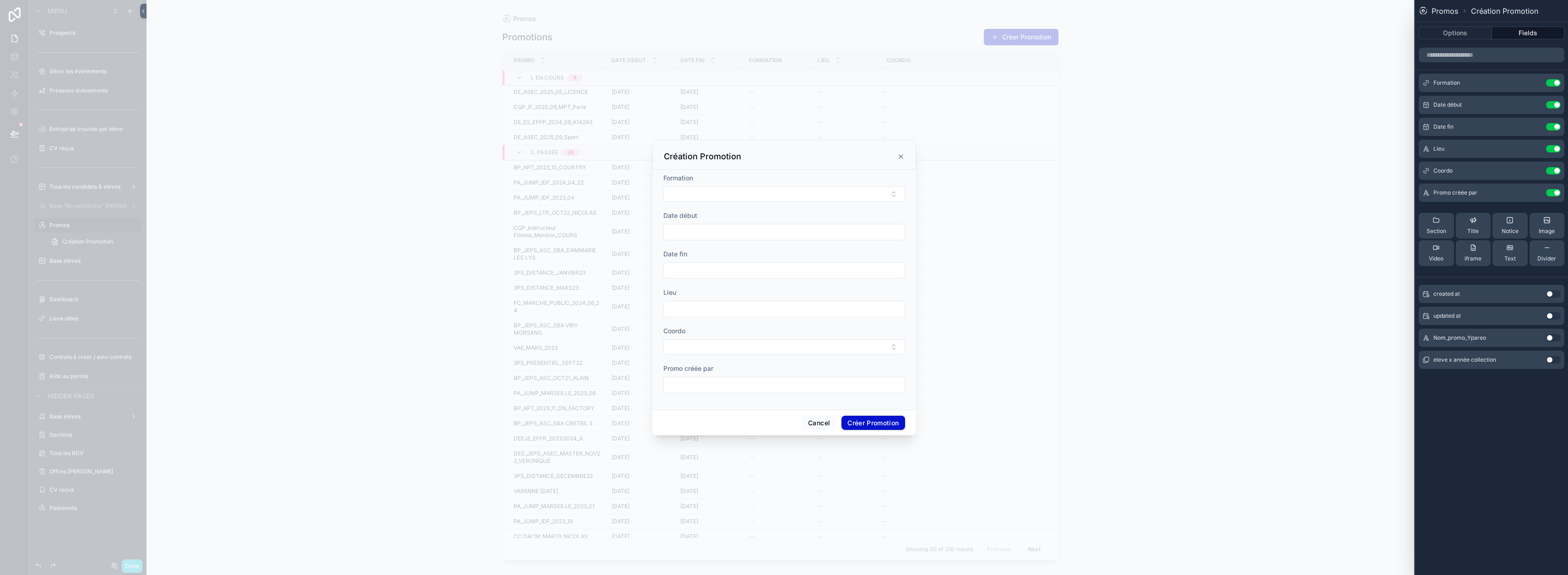
click at [0, 0] on icon at bounding box center [0, 0] width 0 height 0
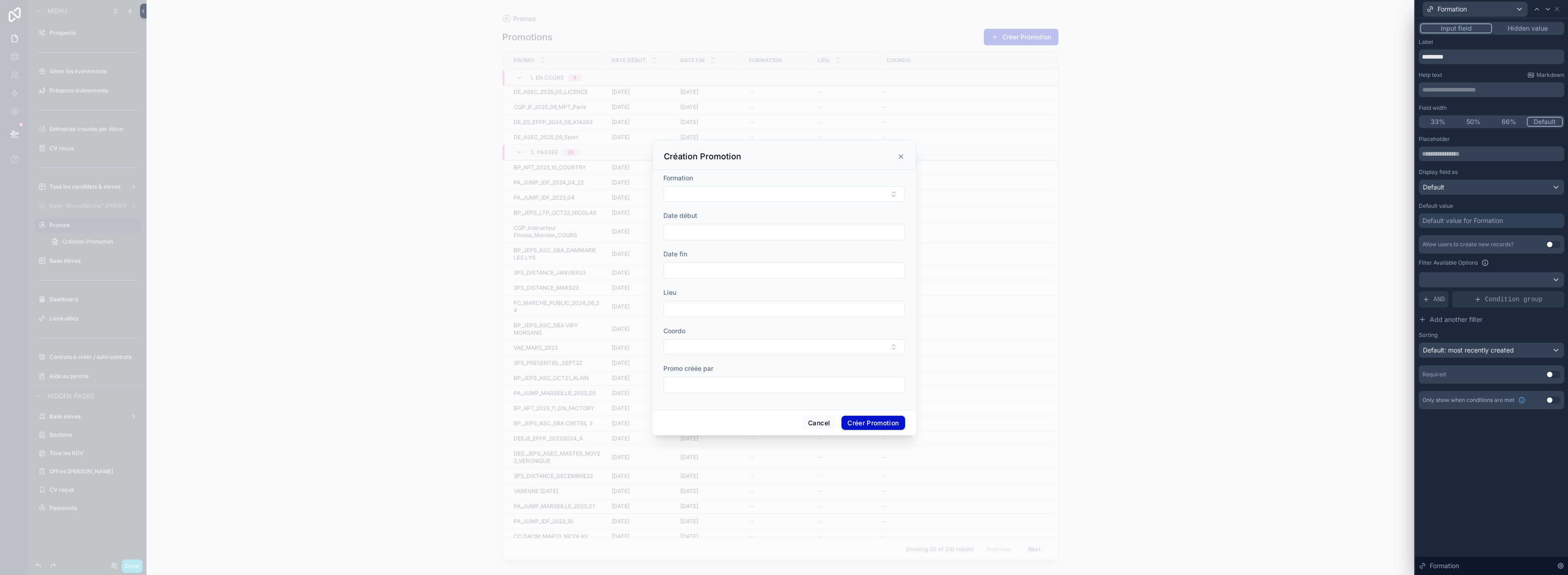
click at [779, 376] on button "Use setting" at bounding box center [1553, 374] width 15 height 7
click at [779, 200] on button "Select Button" at bounding box center [784, 194] width 242 height 16
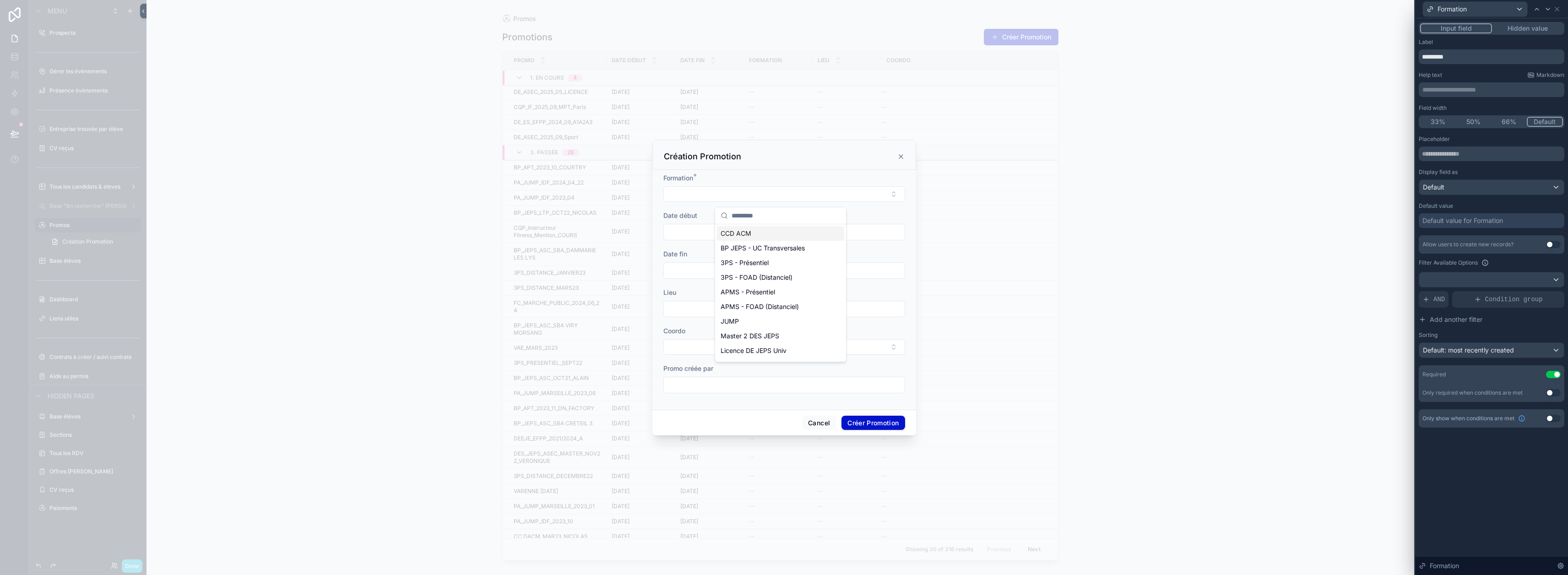
click at [779, 187] on div "Formation *" at bounding box center [784, 187] width 242 height 29
click at [779, 13] on div at bounding box center [1548, 9] width 11 height 11
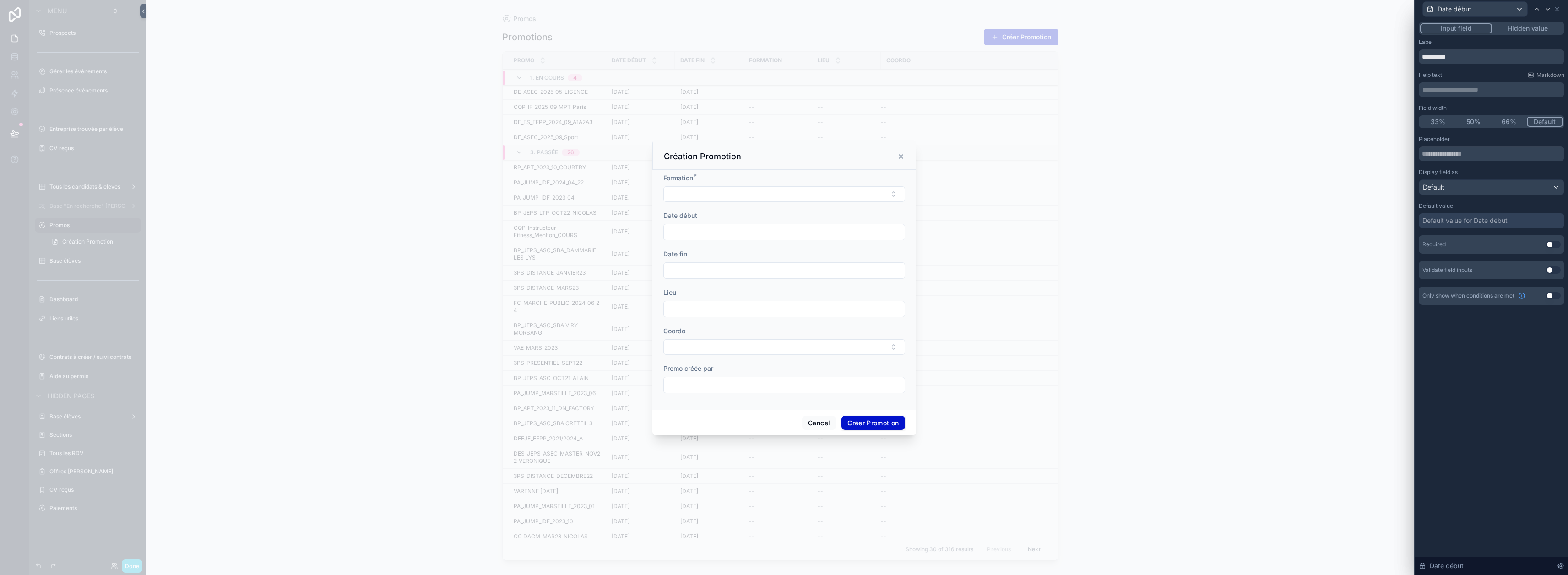
drag, startPoint x: 1561, startPoint y: 245, endPoint x: 1530, endPoint y: 51, distance: 196.5
click at [779, 245] on button "Use setting" at bounding box center [1553, 245] width 15 height 7
click at [779, 12] on icon at bounding box center [1548, 9] width 7 height 7
click at [779, 246] on button "Use setting" at bounding box center [1553, 245] width 15 height 7
click at [779, 11] on icon at bounding box center [1548, 9] width 7 height 7
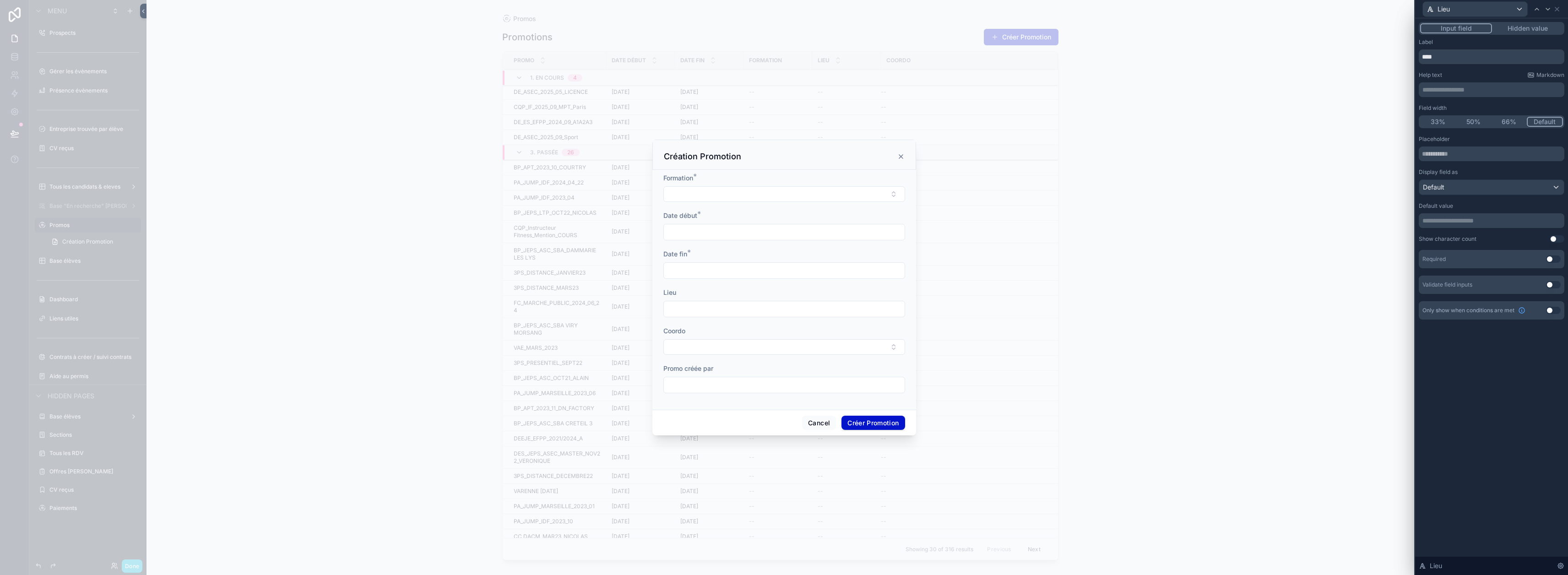
click at [779, 259] on button "Use setting" at bounding box center [1553, 259] width 15 height 7
click at [779, 10] on icon at bounding box center [1548, 9] width 7 height 7
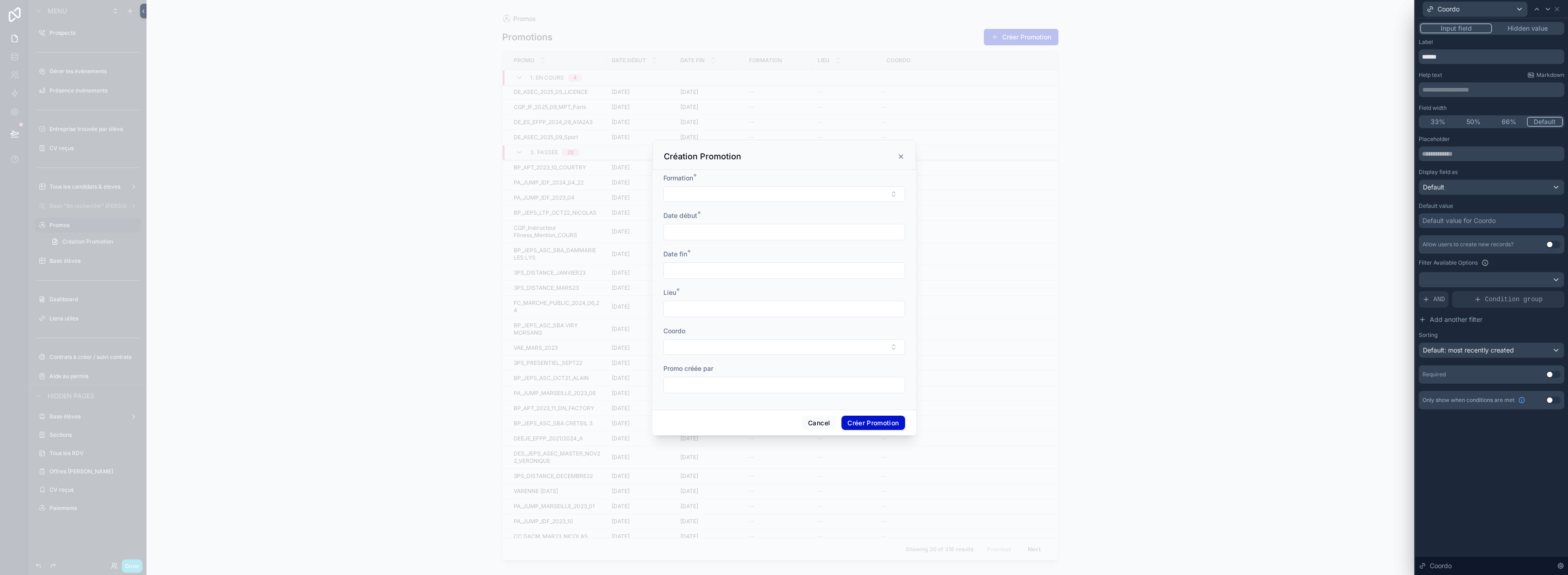
click at [779, 352] on button "Select Button" at bounding box center [784, 347] width 242 height 16
click at [779, 333] on div "Coordo" at bounding box center [784, 330] width 242 height 9
click at [779, 375] on button "Use setting" at bounding box center [1553, 374] width 15 height 7
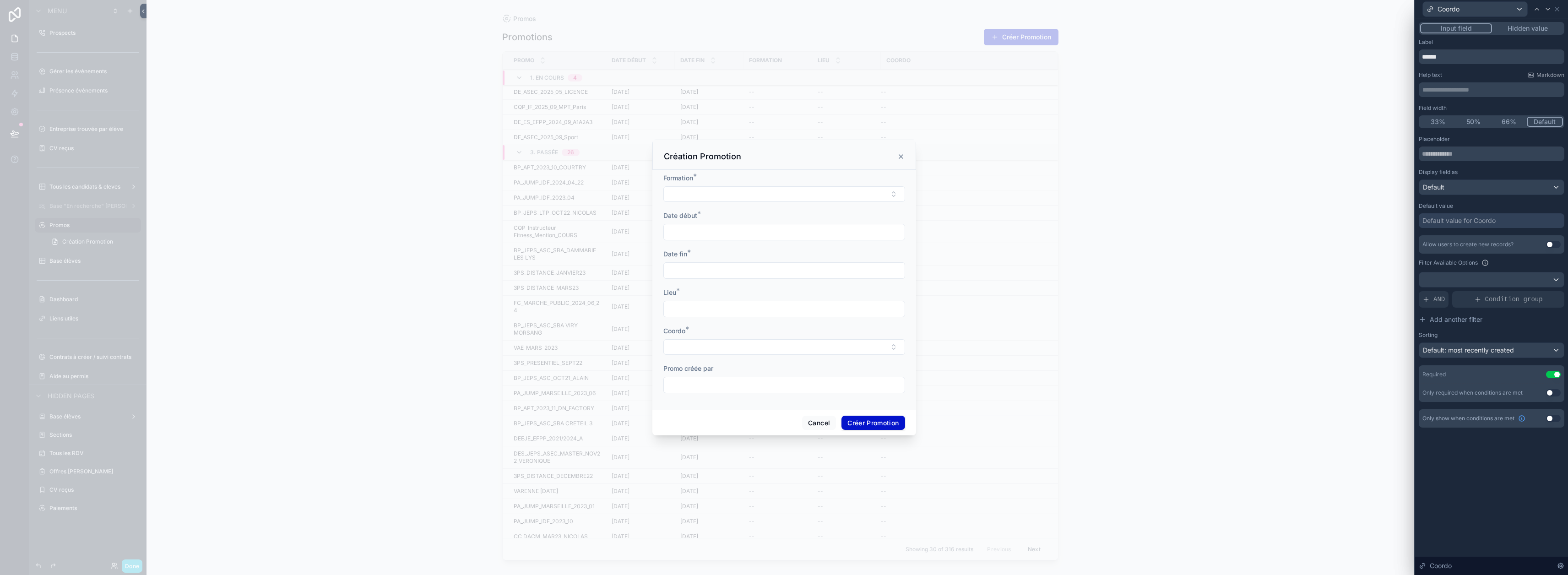
click at [779, 300] on span "AND" at bounding box center [1439, 299] width 12 height 9
click at [0, 0] on div at bounding box center [0, 0] width 0 height 0
click at [779, 285] on span "Select a field" at bounding box center [1326, 285] width 39 height 8
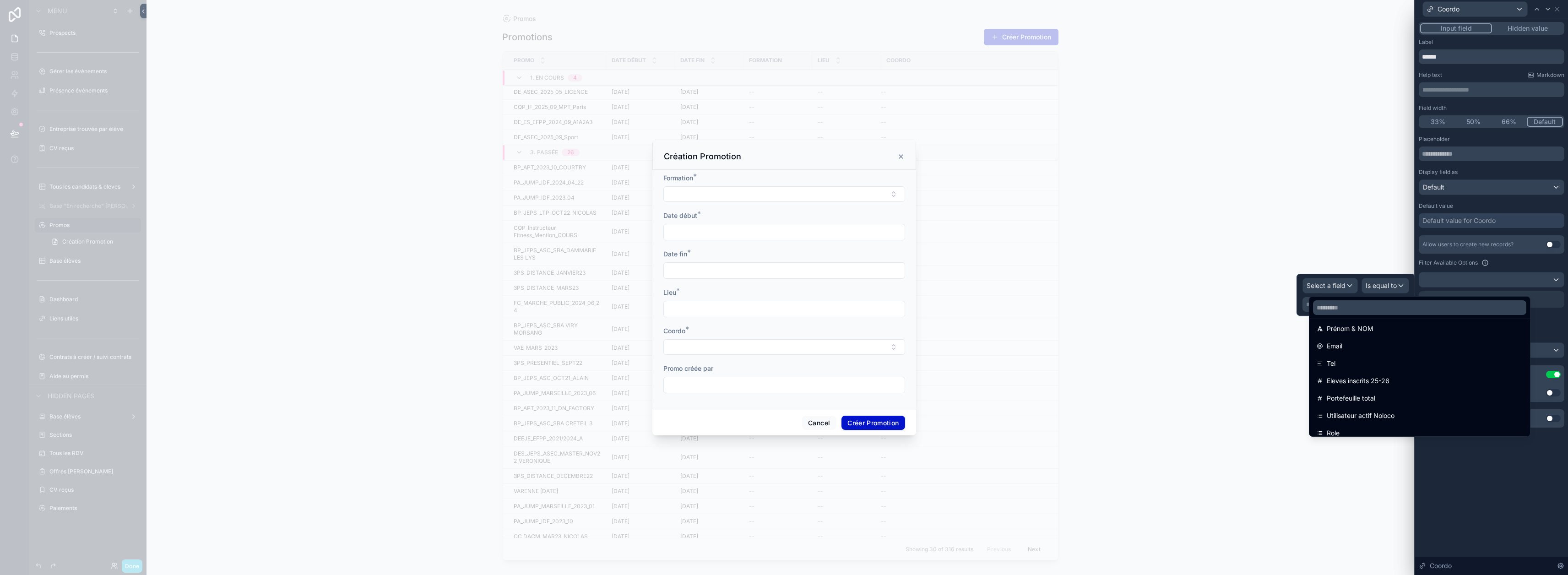
scroll to position [91, 0]
click at [779, 413] on div "Role" at bounding box center [1419, 417] width 206 height 11
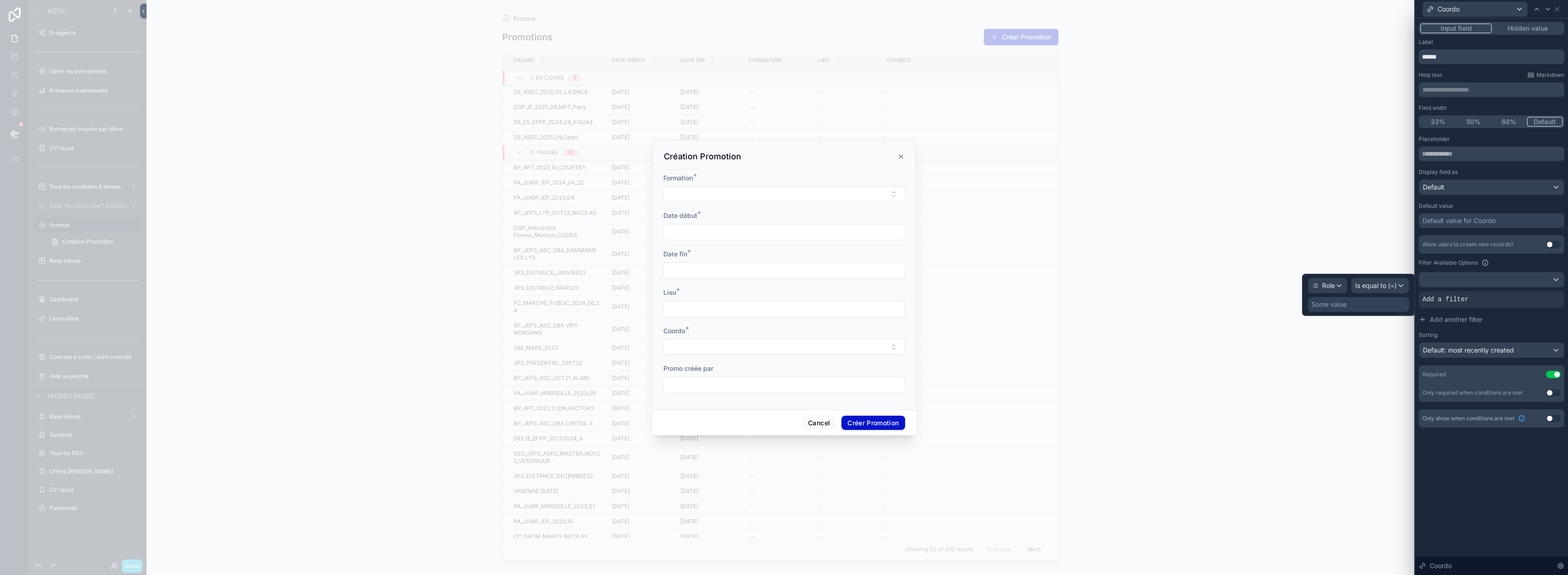
click at [779, 289] on span "Is equal to (=)" at bounding box center [1376, 285] width 41 height 9
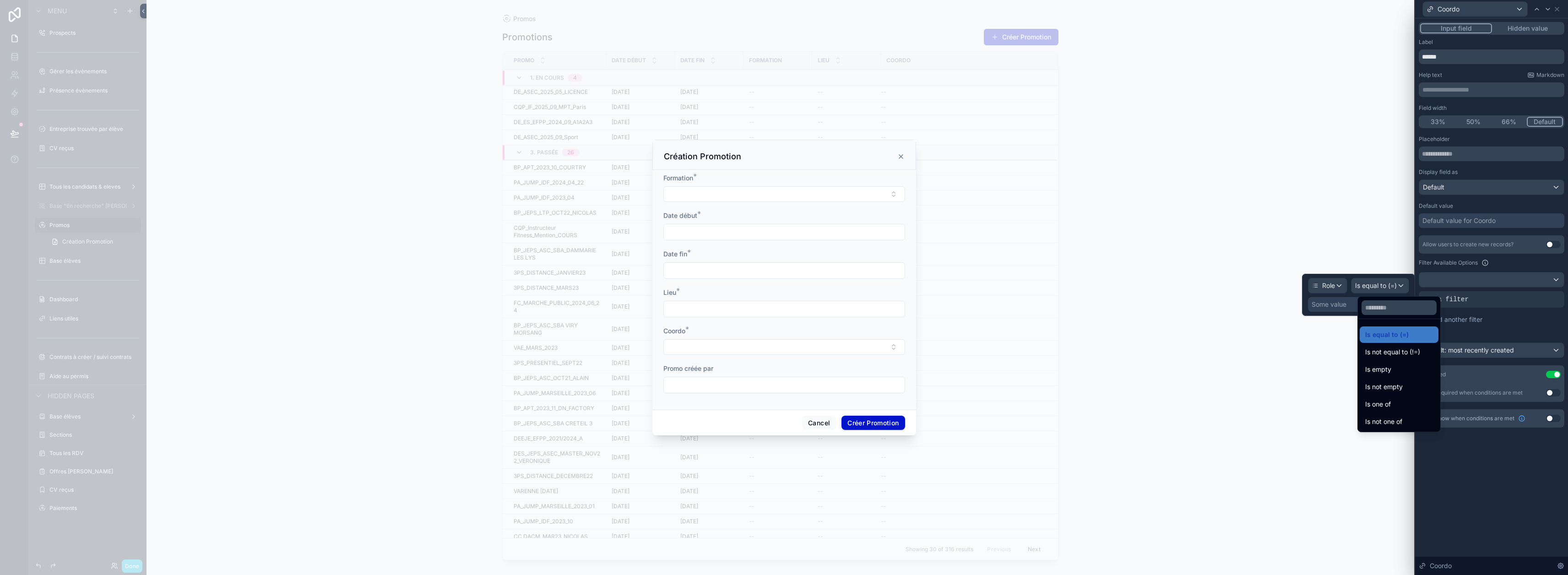
click at [779, 333] on span "Is equal to (=)" at bounding box center [1387, 335] width 43 height 11
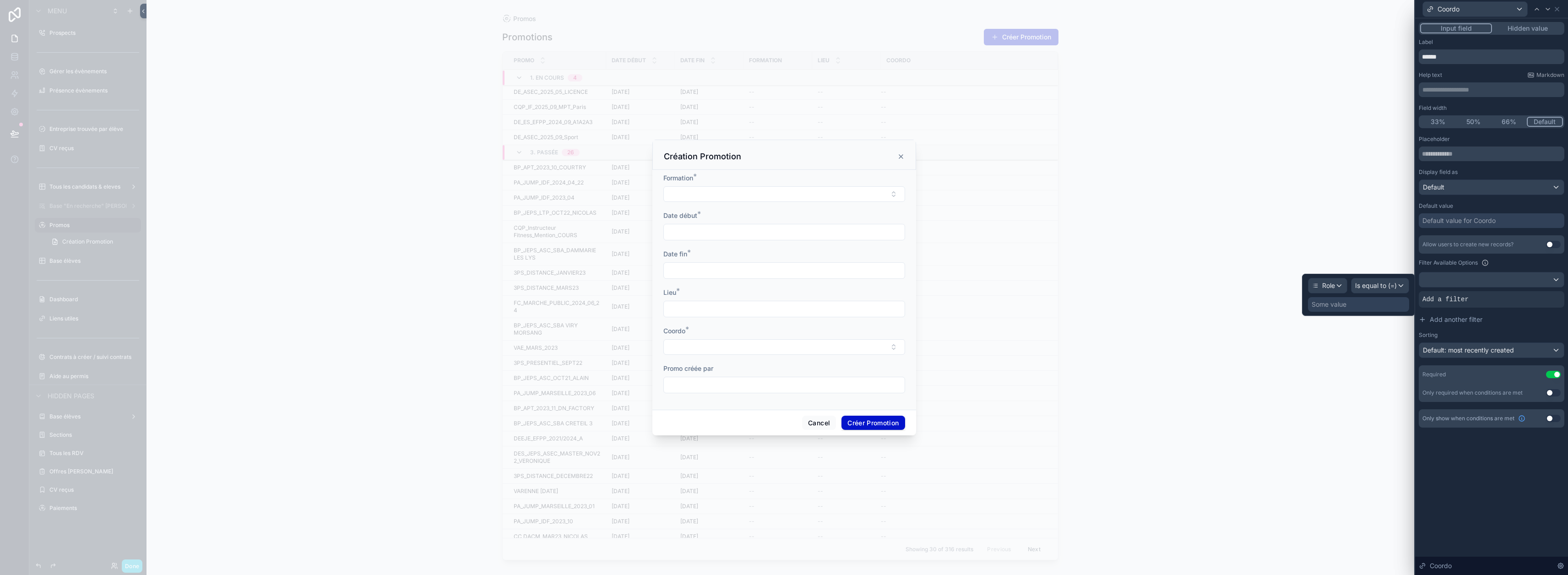
click at [779, 307] on div "Some value" at bounding box center [1329, 304] width 35 height 9
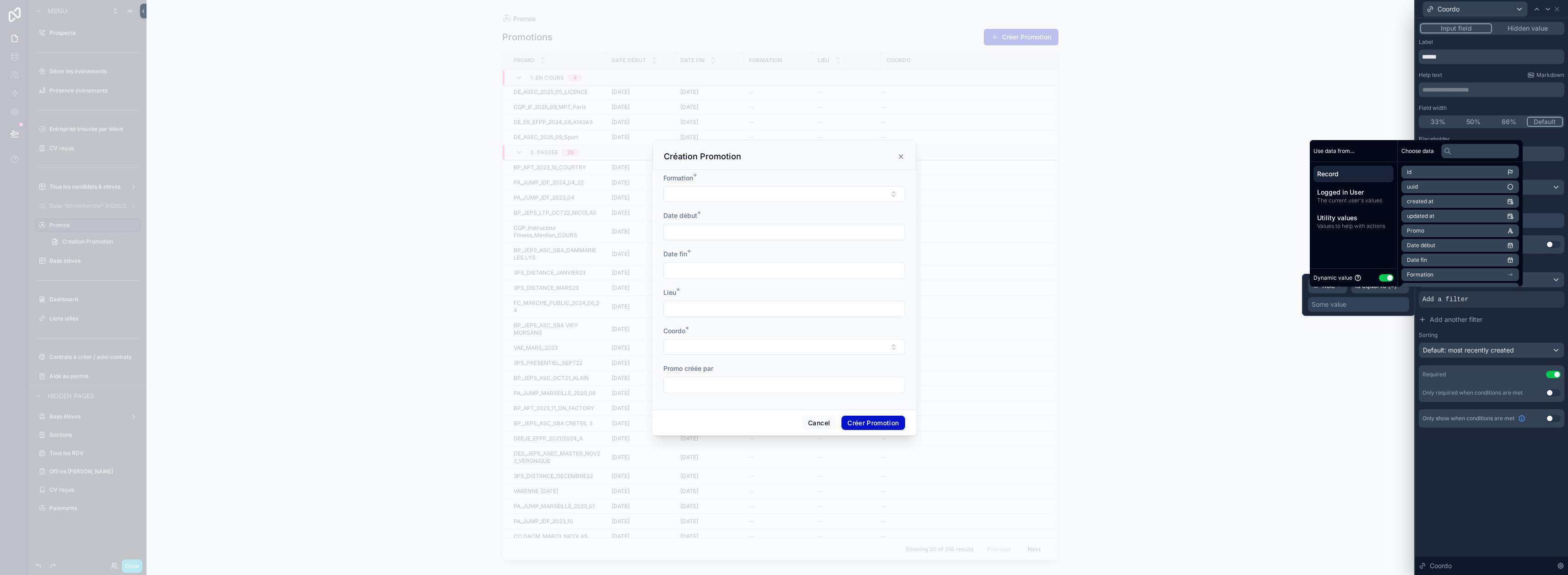
click at [779, 282] on button "Use setting" at bounding box center [1386, 278] width 15 height 7
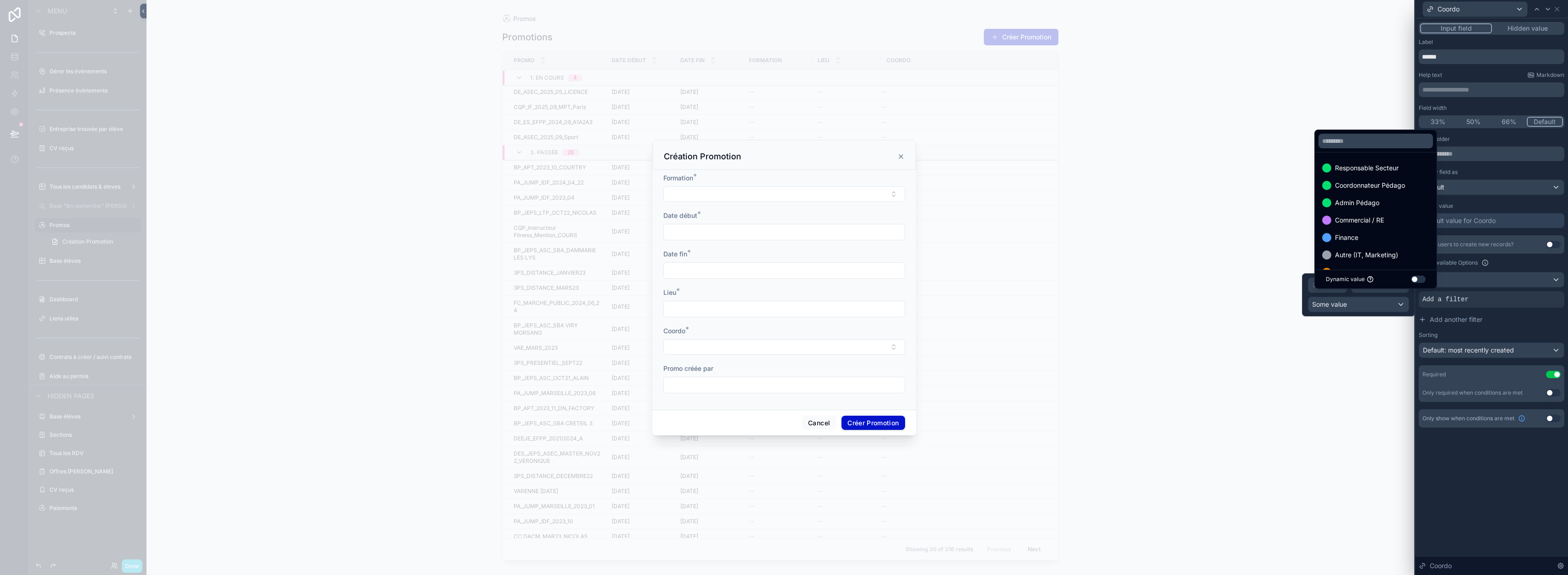
click at [779, 191] on span "Coordonnateur Pédago" at bounding box center [1370, 186] width 70 height 11
click at [779, 329] on button "Add another filter" at bounding box center [1491, 328] width 145 height 16
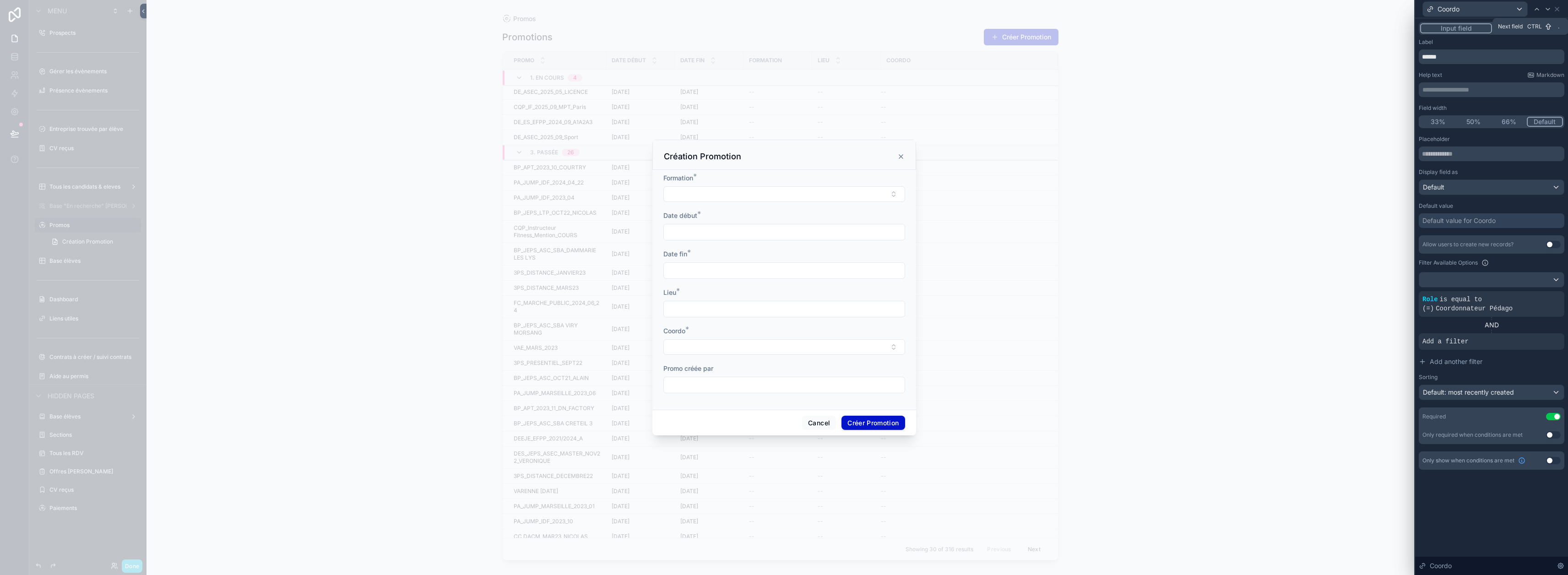
click at [779, 8] on icon at bounding box center [1548, 9] width 7 height 7
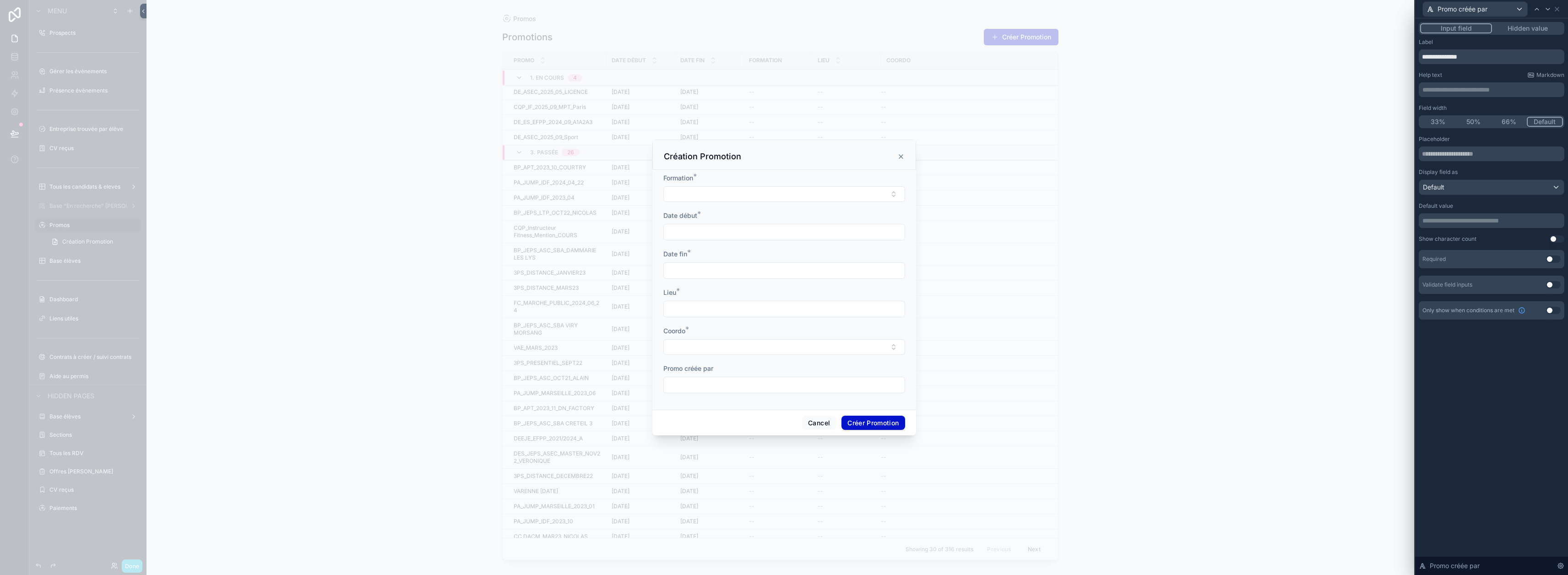
click at [779, 29] on button "Hidden value" at bounding box center [1527, 28] width 71 height 10
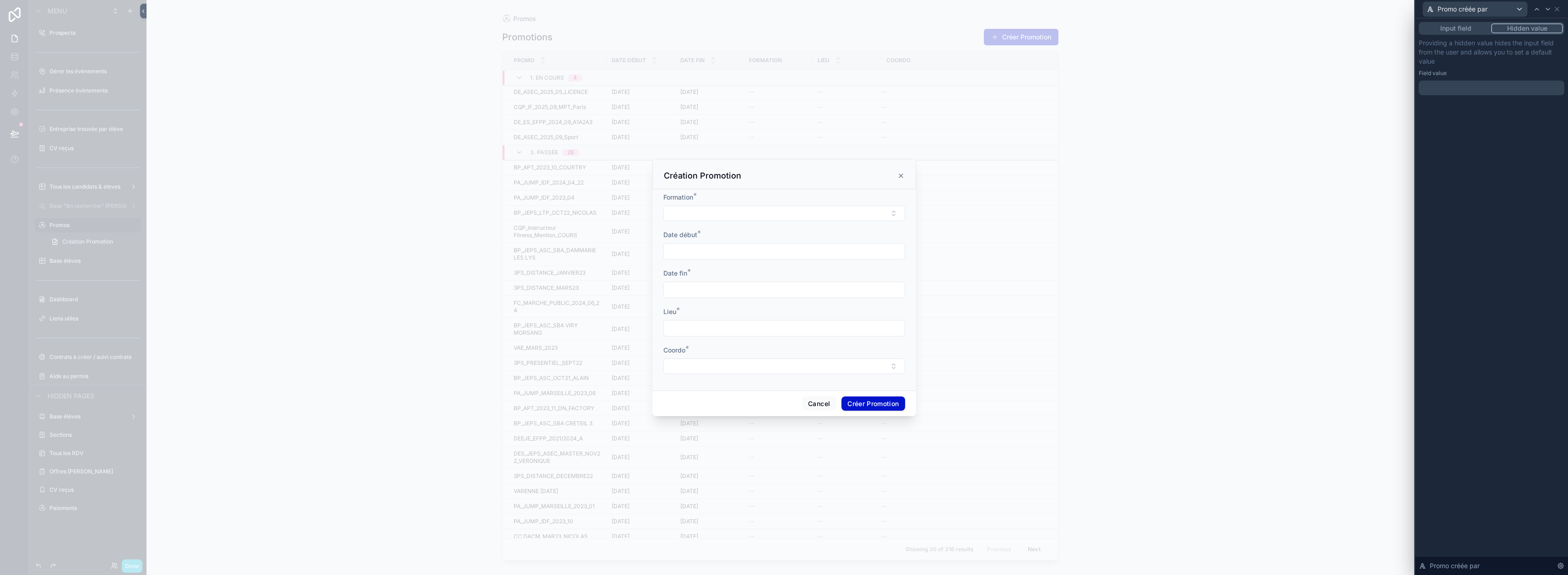
click at [779, 91] on p "﻿" at bounding box center [1493, 88] width 140 height 9
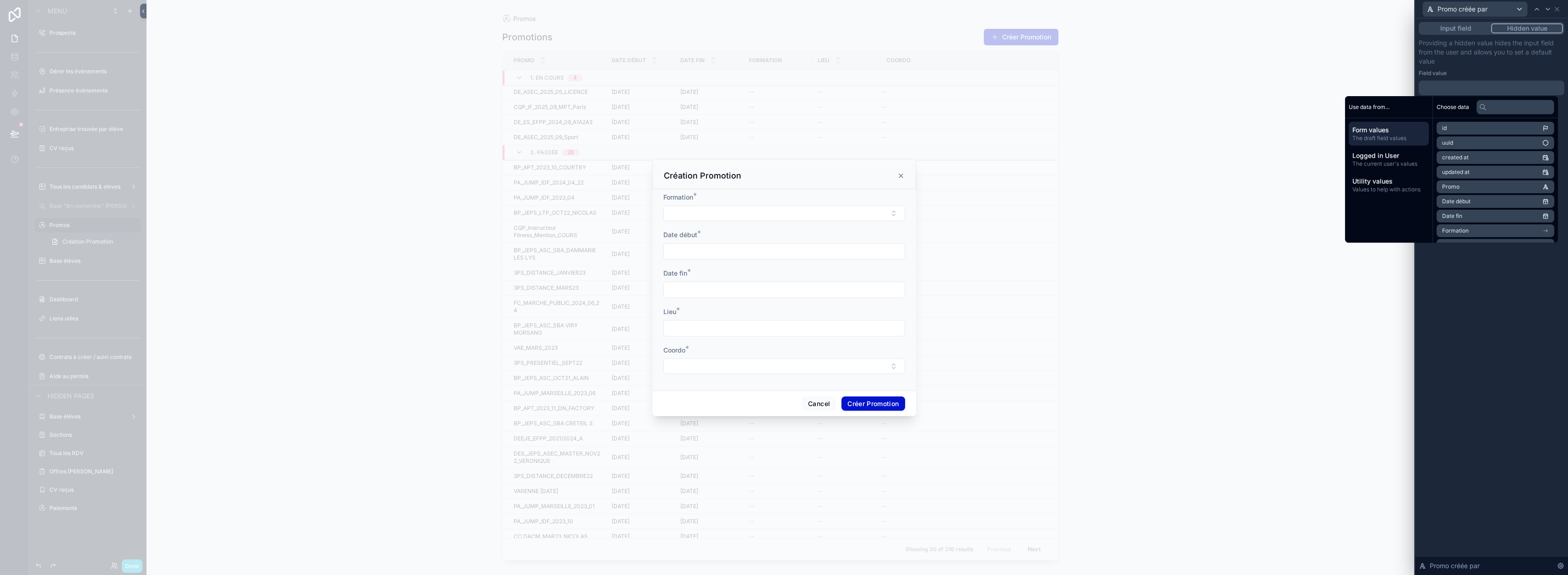
click at [779, 180] on span "Utility values" at bounding box center [1389, 181] width 73 height 9
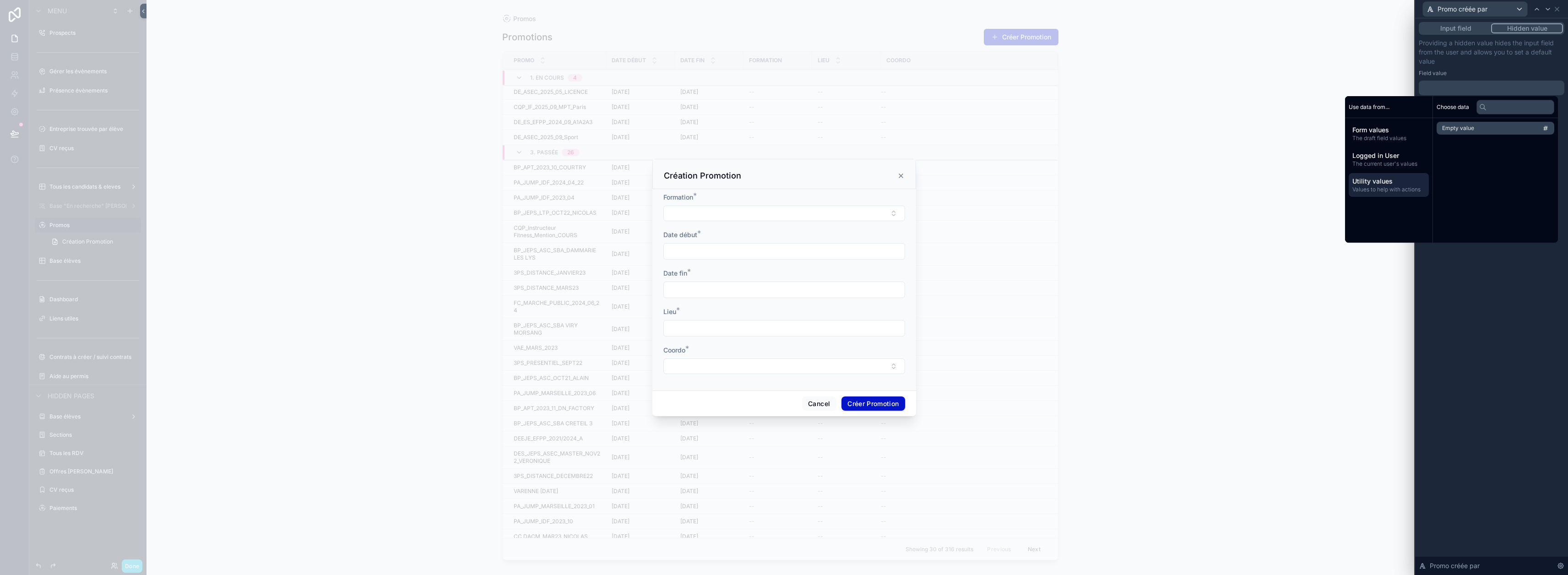
click at [779, 167] on span "The current user's values" at bounding box center [1389, 164] width 73 height 7
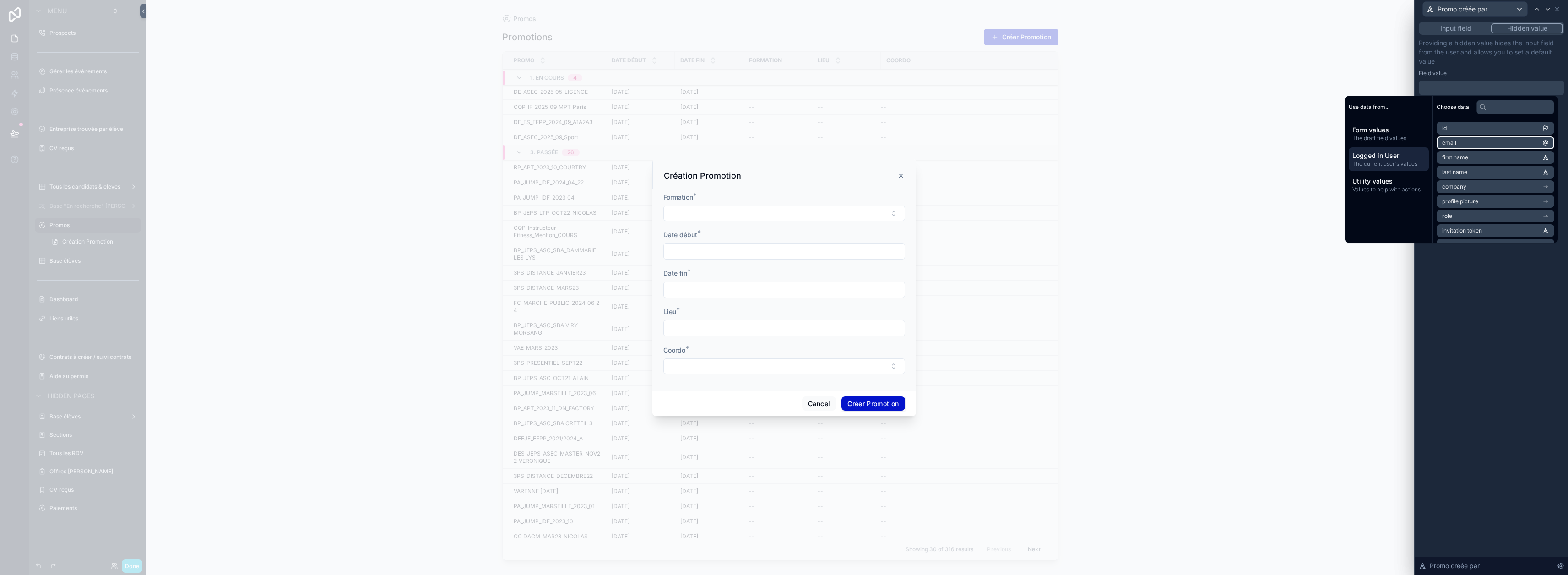
click at [779, 142] on li "email" at bounding box center [1495, 142] width 117 height 13
click at [779, 68] on div "Providing a hidden value hides the input field from the user and allows you to …" at bounding box center [1491, 68] width 145 height 60
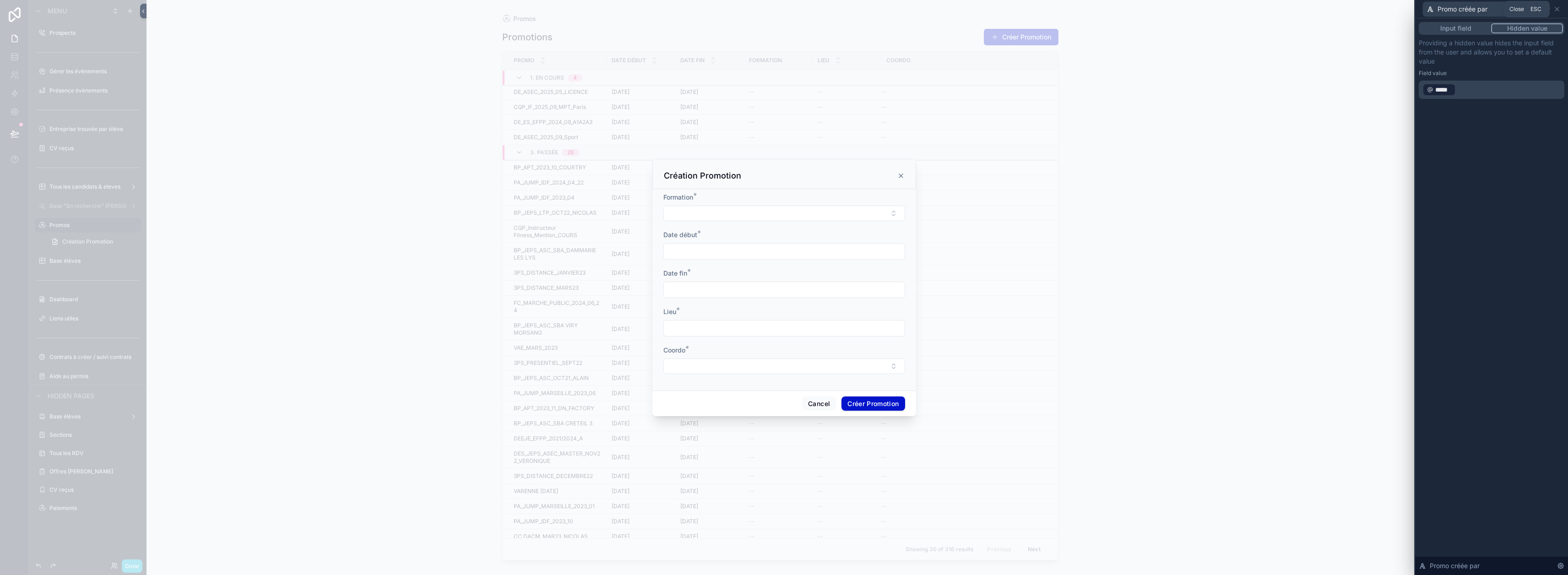
click at [779, 10] on icon at bounding box center [1557, 9] width 7 height 7
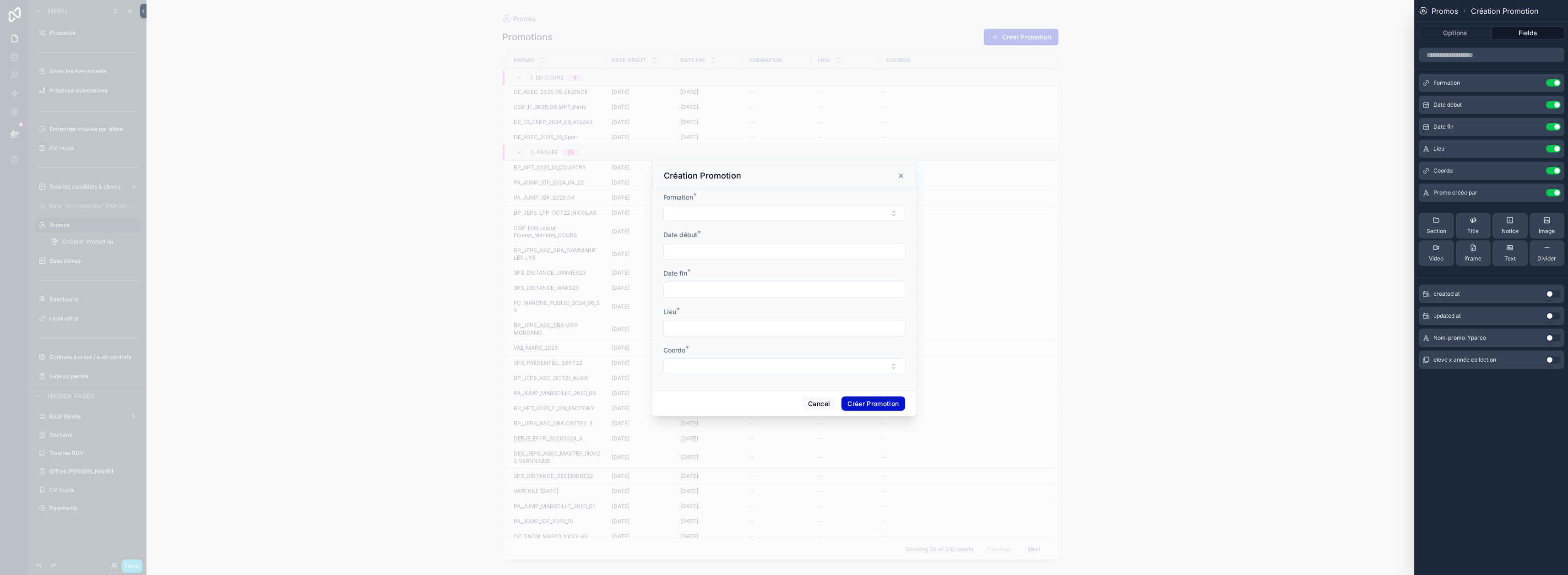
click at [779, 360] on div "scrollable content" at bounding box center [784, 287] width 1568 height 575
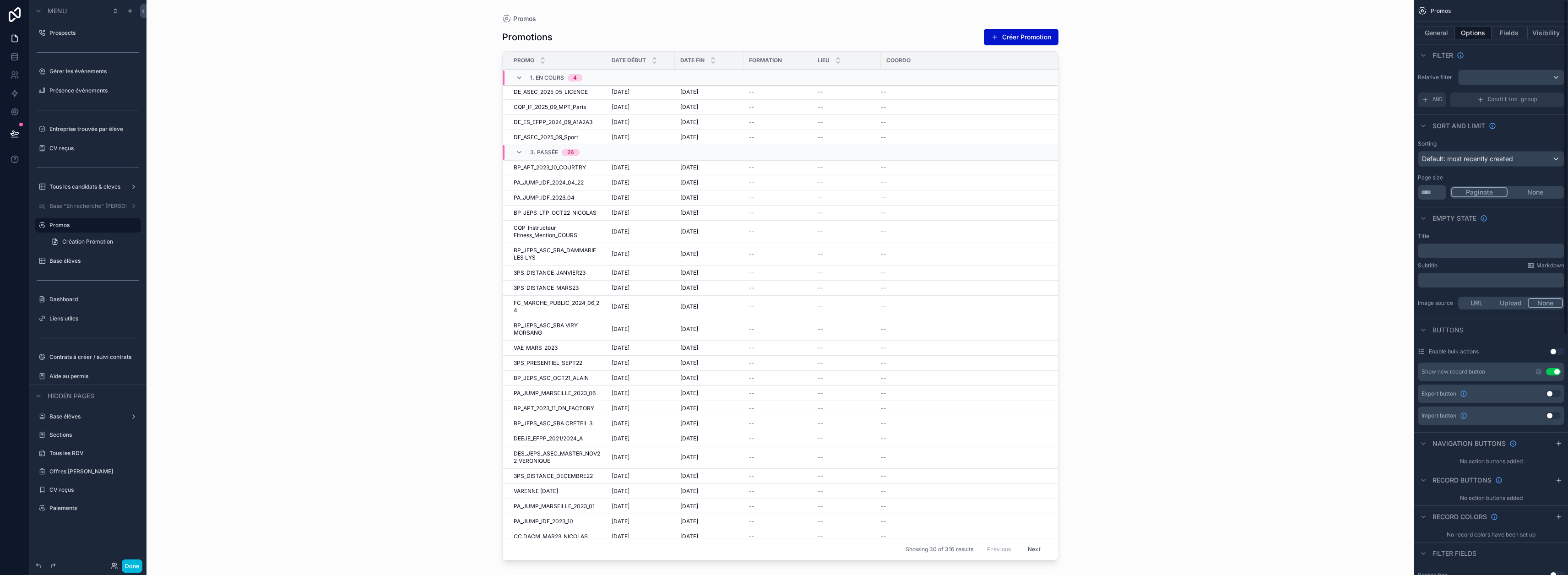
click at [779, 32] on button "Fields" at bounding box center [1510, 33] width 37 height 13
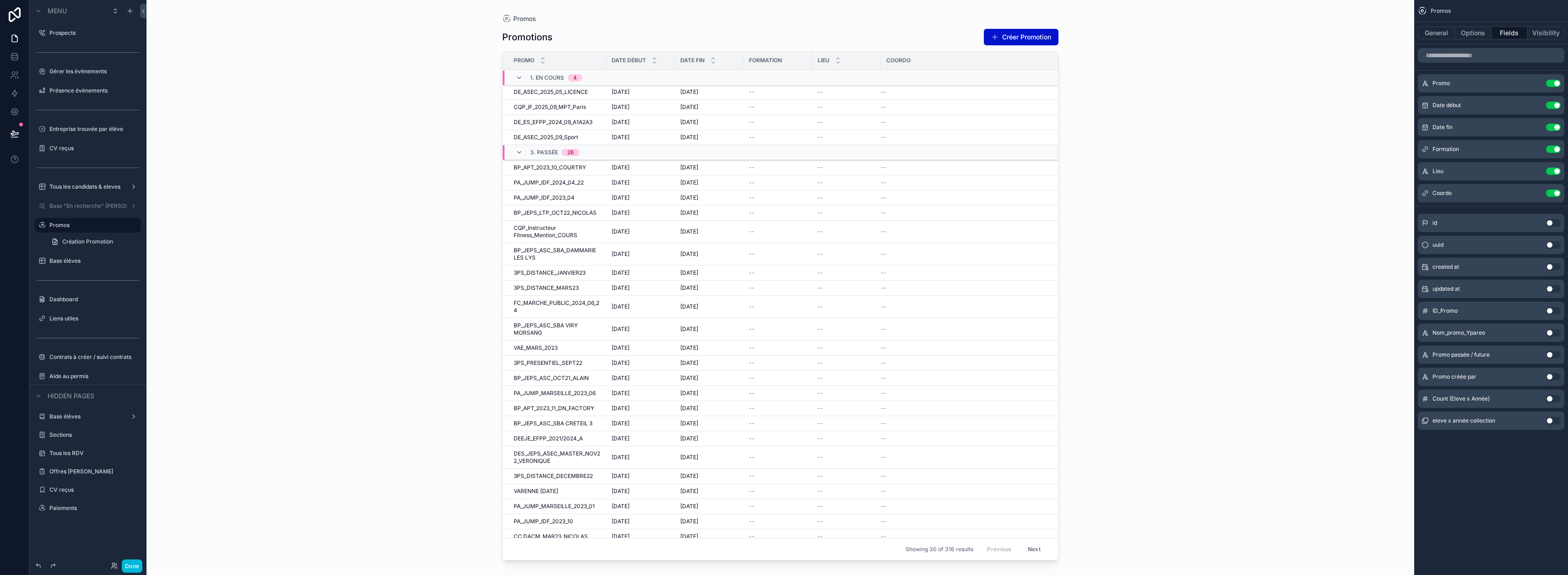
click at [779, 398] on button "Use setting" at bounding box center [1553, 399] width 15 height 7
click at [0, 0] on icon "scrollable content" at bounding box center [0, 0] width 0 height 0
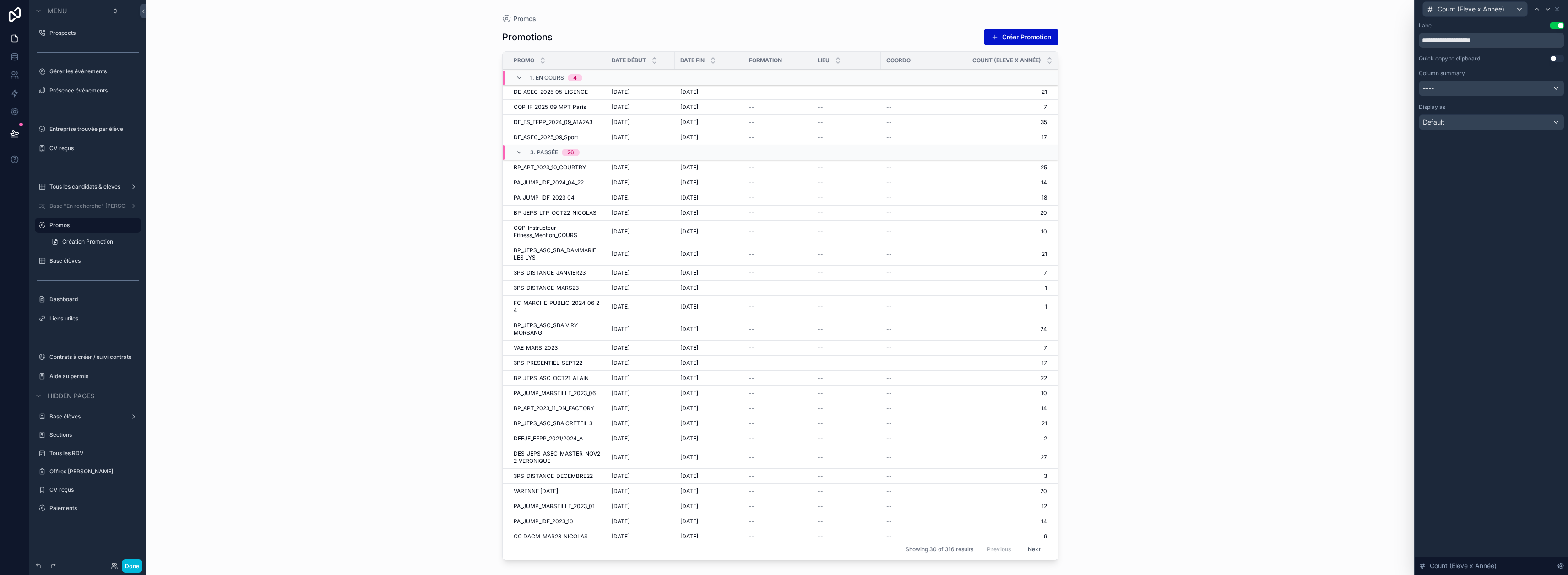
drag, startPoint x: 1503, startPoint y: 43, endPoint x: 1414, endPoint y: 44, distance: 89.0
click at [779, 44] on div "**********" at bounding box center [784, 287] width 1568 height 575
type input "**********"
click at [317, 189] on div "Promos Promotions Créer Promotion Promo Date début Date fin Formation Lieu Coor…" at bounding box center [780, 287] width 1268 height 575
click at [779, 10] on icon at bounding box center [1557, 9] width 7 height 7
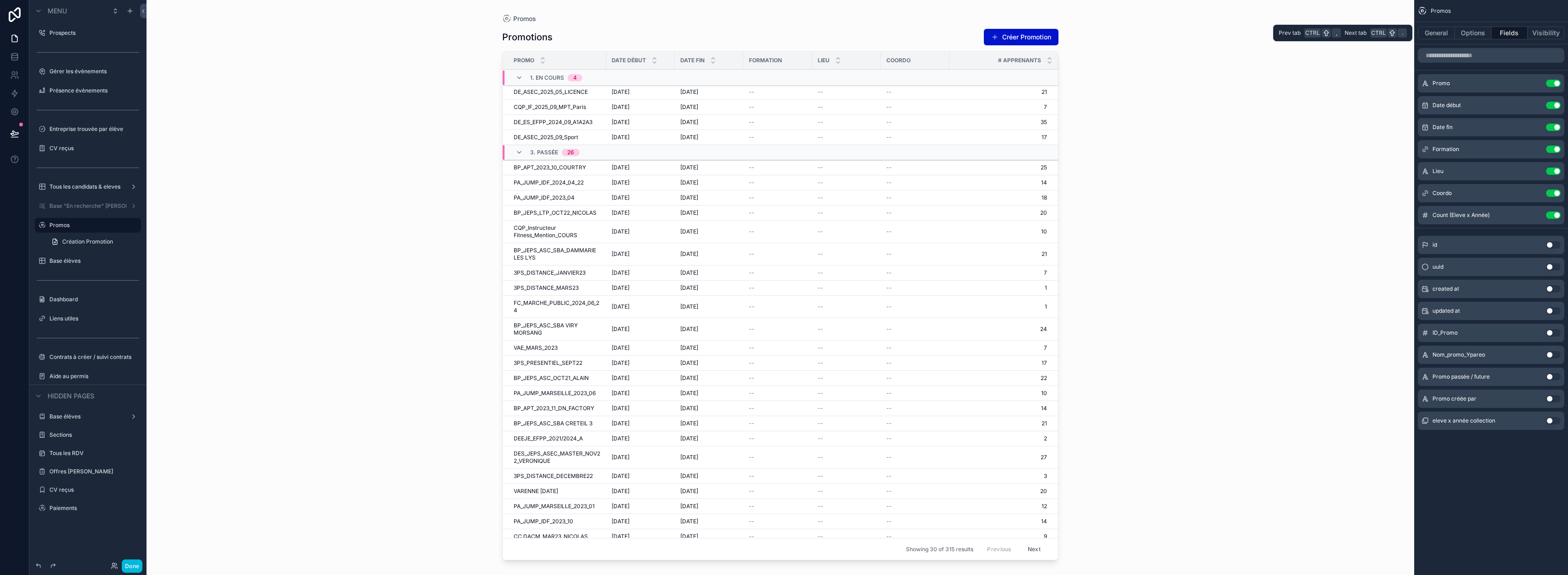
click at [779, 38] on button "General" at bounding box center [1436, 33] width 37 height 13
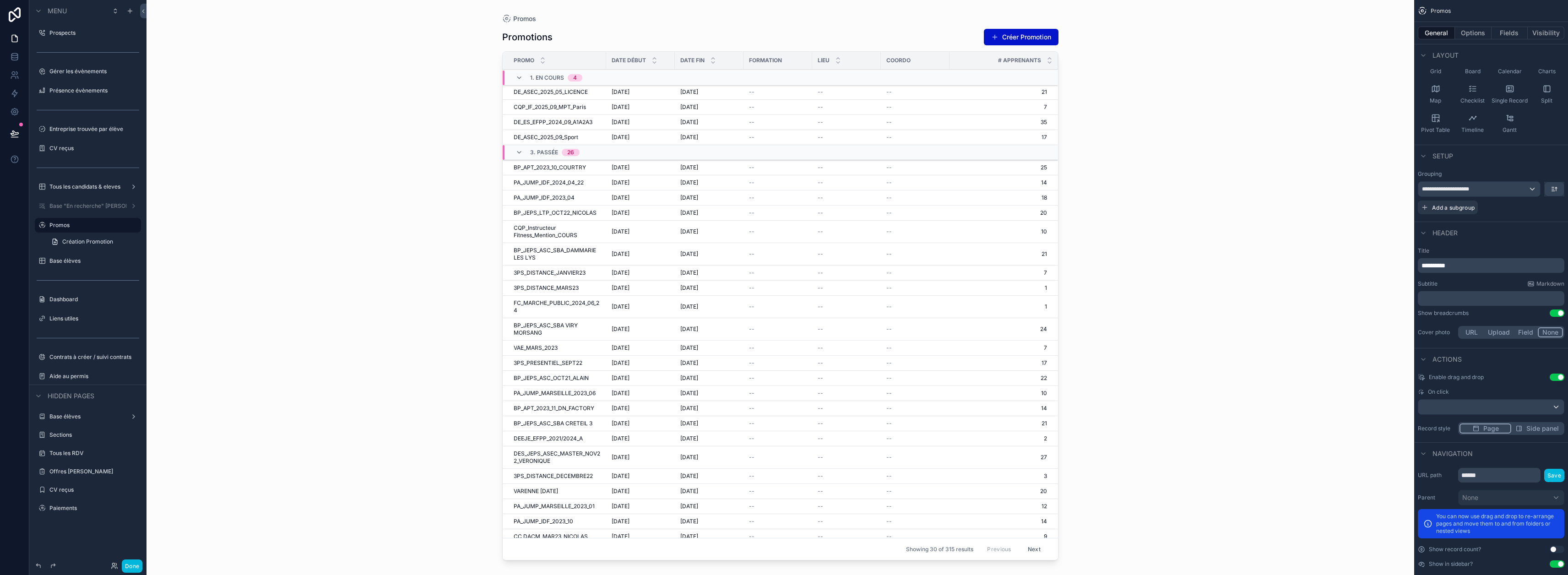
scroll to position [96, 0]
click at [779, 37] on button "Options" at bounding box center [1473, 33] width 37 height 13
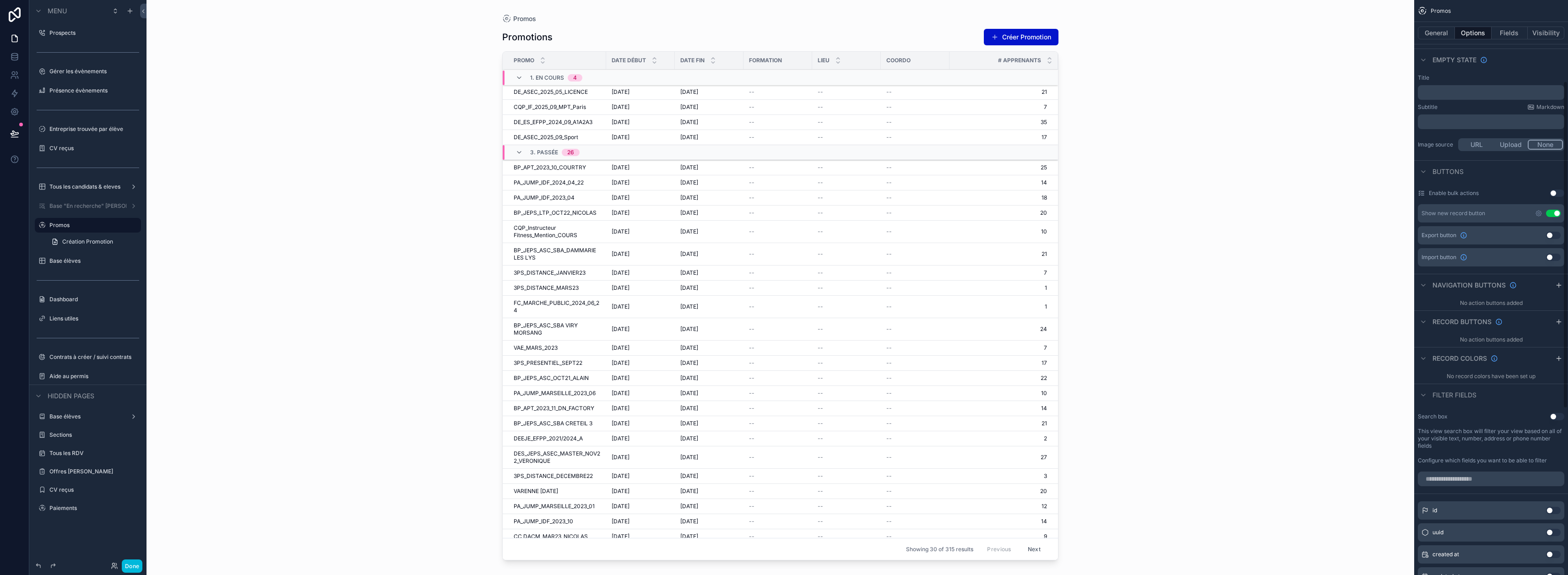
scroll to position [187, 0]
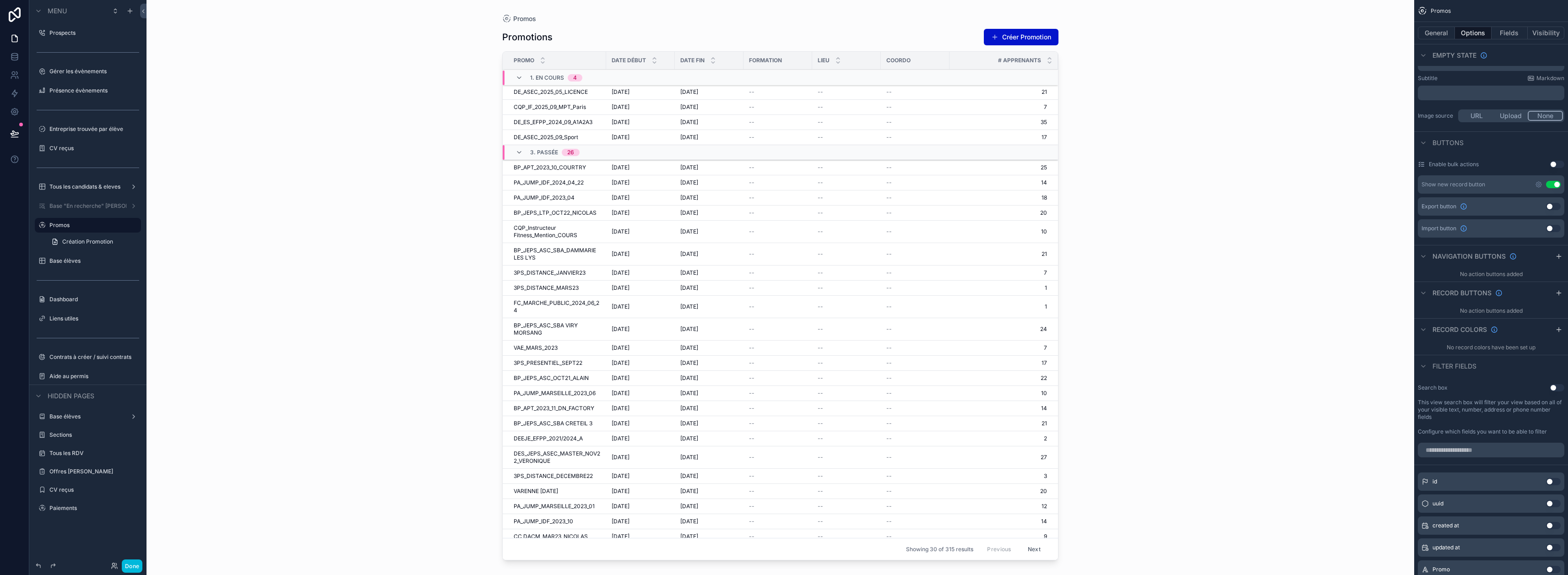
click at [779, 388] on button "Use setting" at bounding box center [1557, 388] width 15 height 7
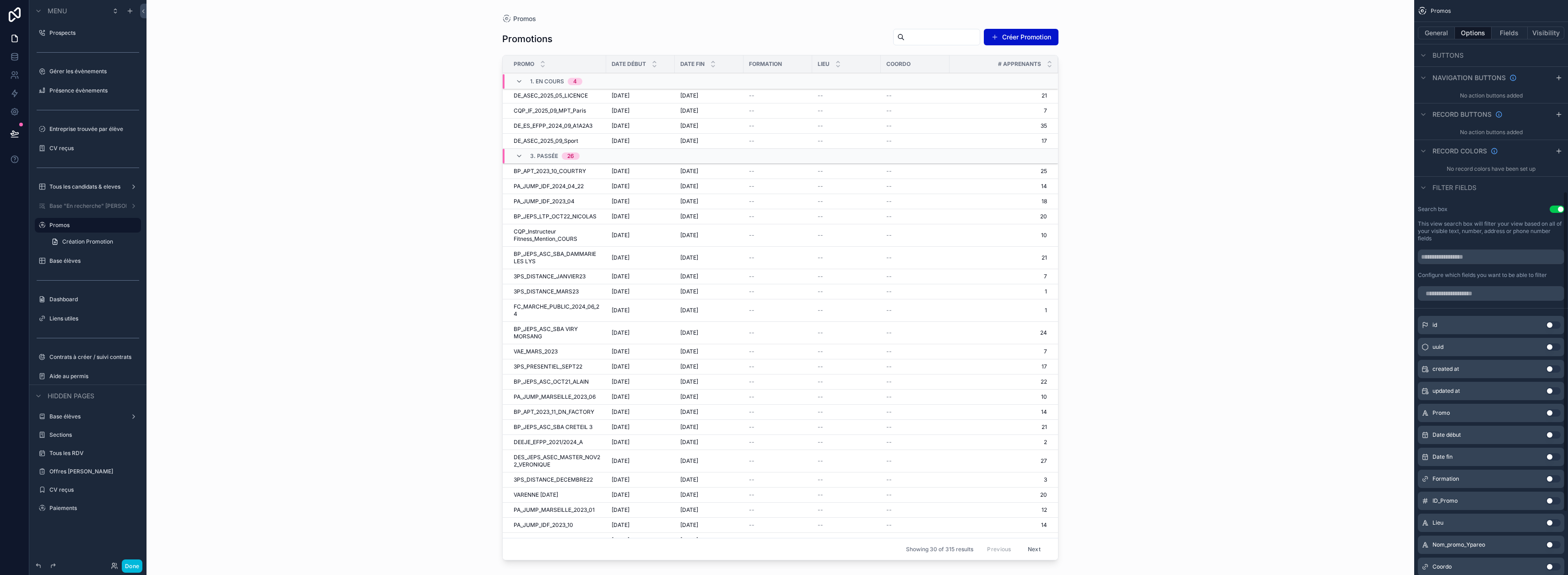
scroll to position [366, 0]
click at [779, 294] on input "scrollable content" at bounding box center [1491, 293] width 147 height 15
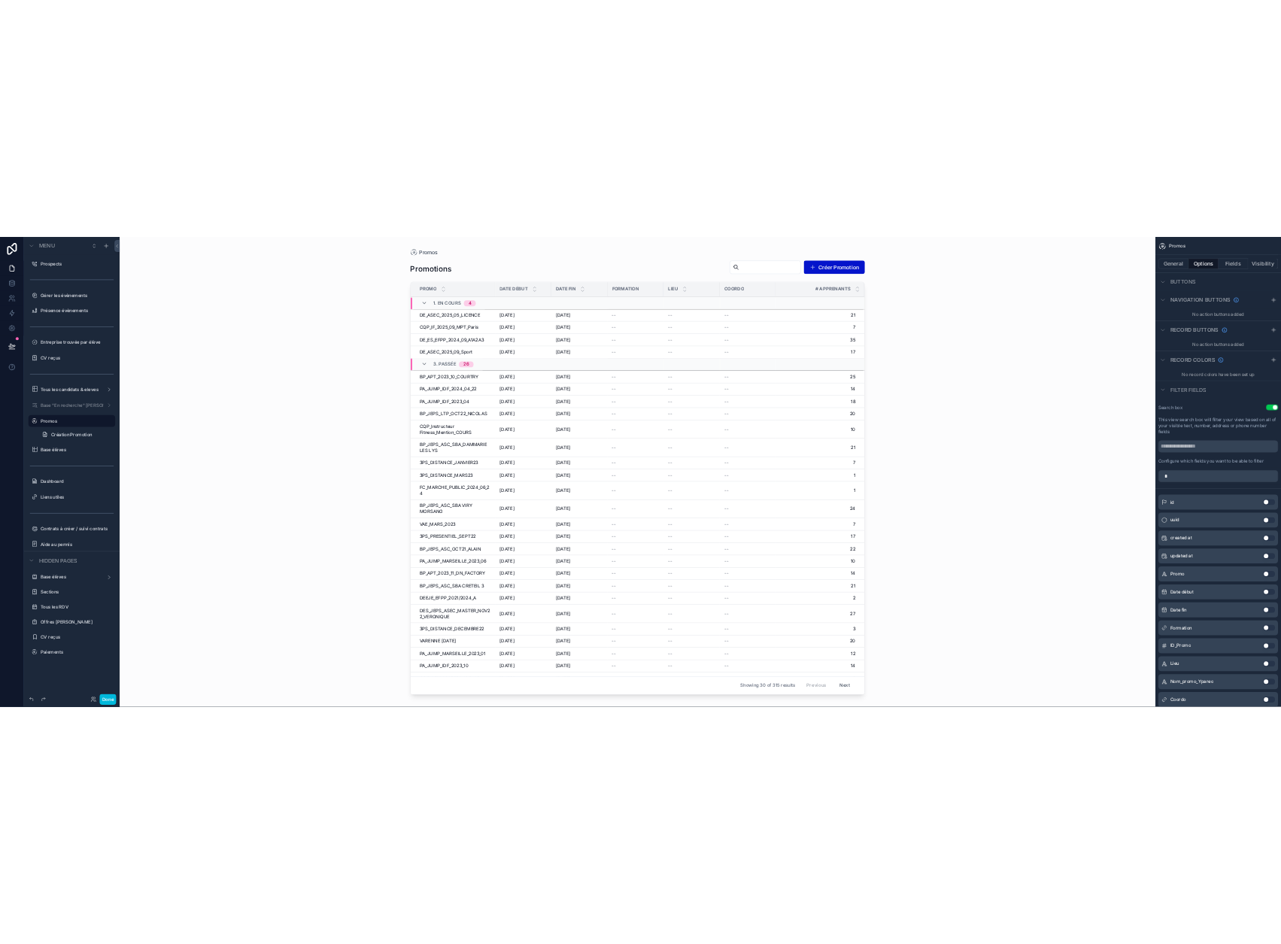
scroll to position [236, 0]
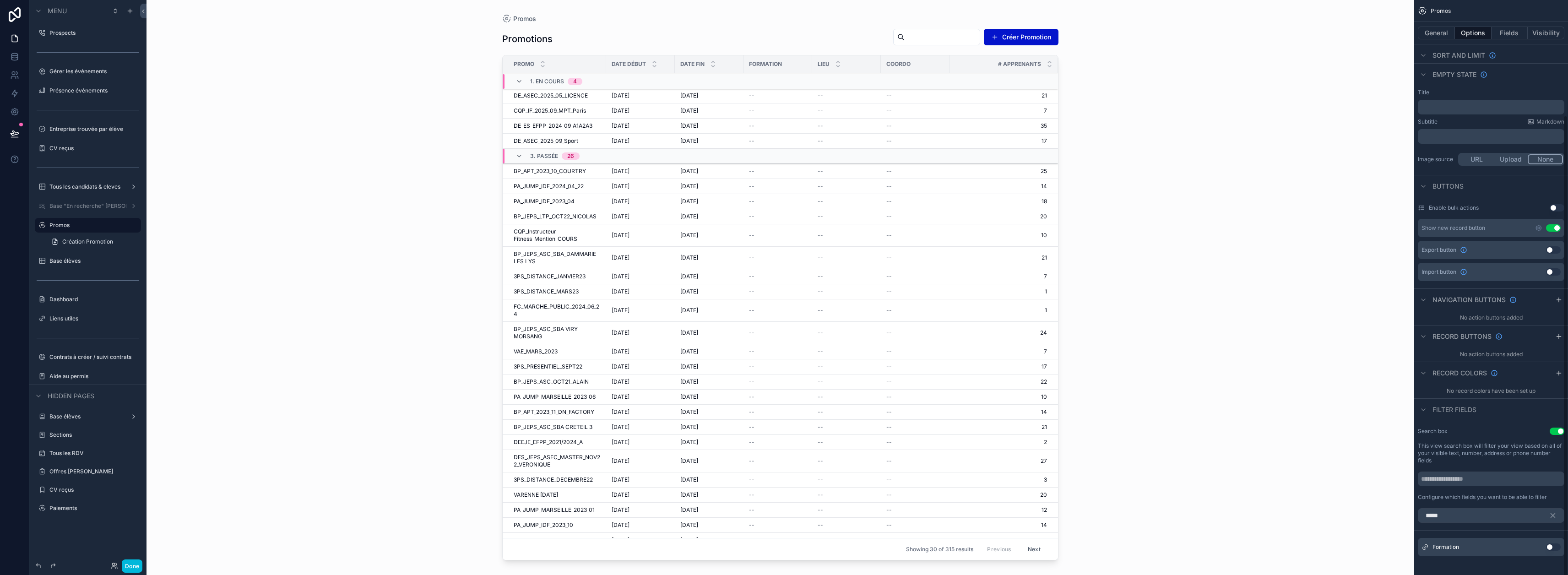
type input "*****"
click at [779, 546] on button "Use setting" at bounding box center [1553, 547] width 15 height 7
click at [779, 229] on div "Promos Promotions Filter Formation Créer Promotion Promo Date début Date fin Fo…" at bounding box center [780, 287] width 1268 height 575
drag, startPoint x: 134, startPoint y: 569, endPoint x: 171, endPoint y: 507, distance: 72.2
click at [134, 569] on button "Done" at bounding box center [132, 566] width 21 height 13
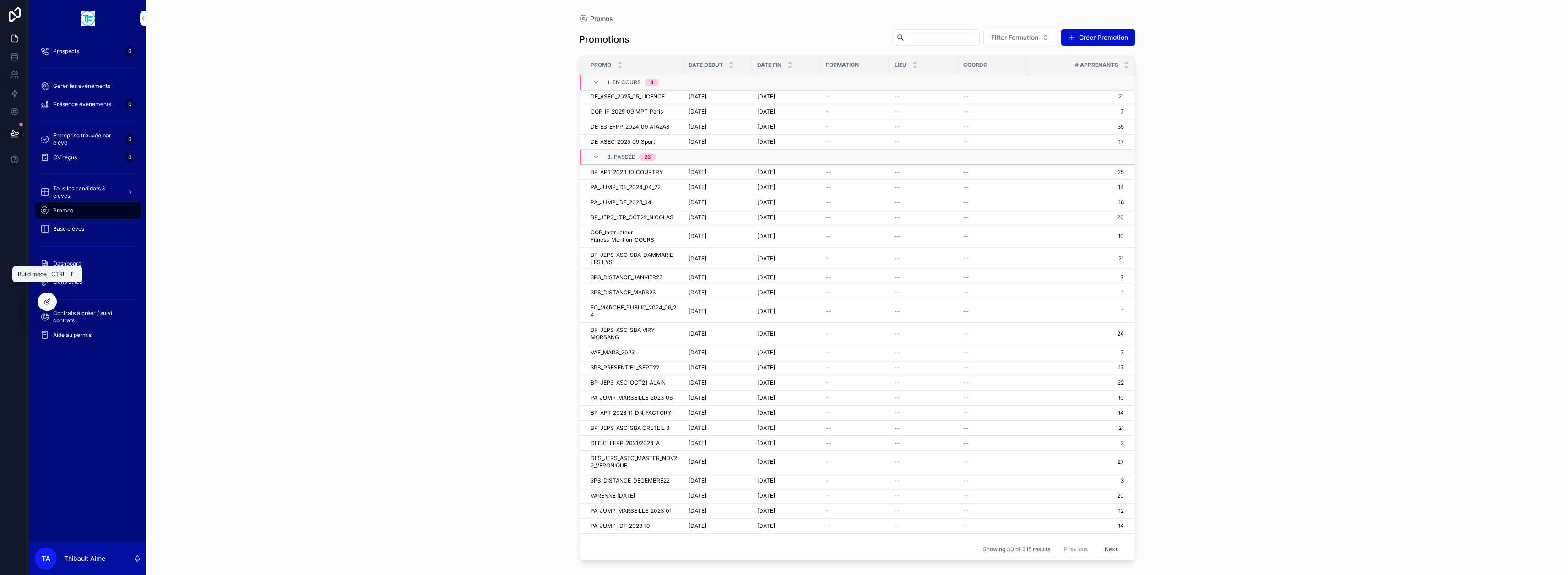
click at [51, 304] on div at bounding box center [47, 301] width 18 height 18
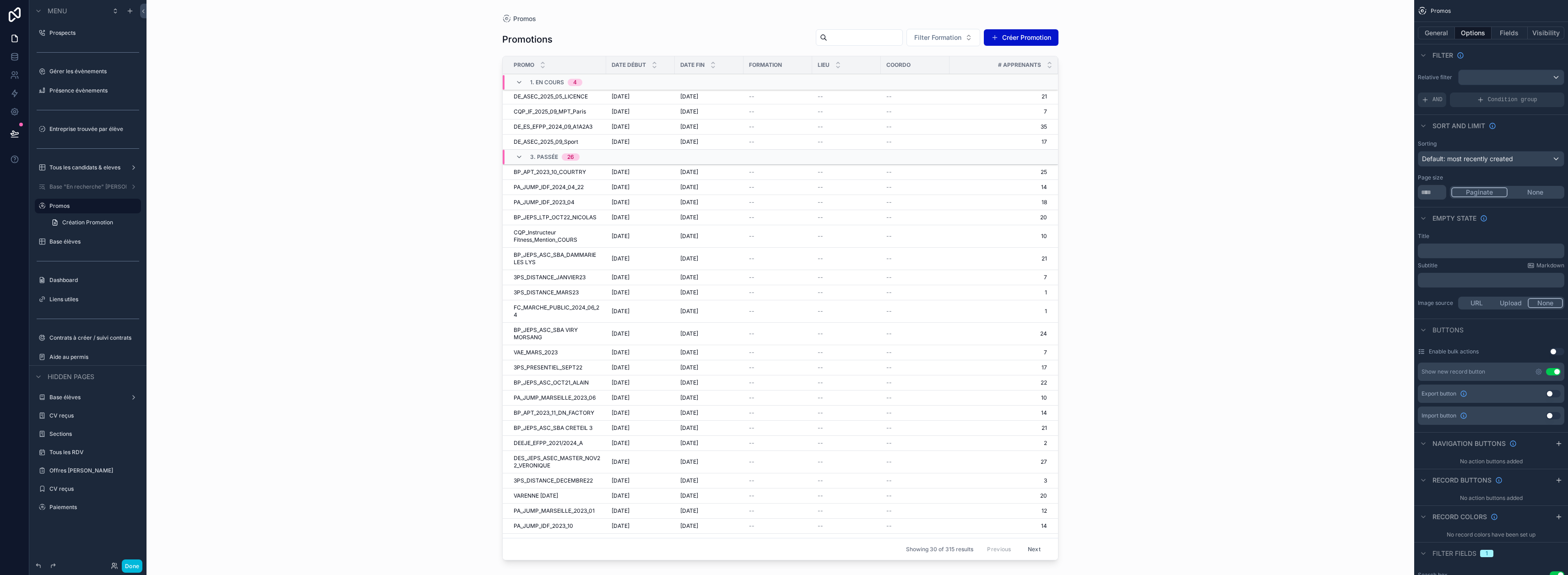
click at [222, 245] on div "Promos Promotions Filter Formation Créer Promotion Promo Date début Date fin Fo…" at bounding box center [780, 287] width 1268 height 575
click at [136, 566] on button "Done" at bounding box center [132, 566] width 21 height 13
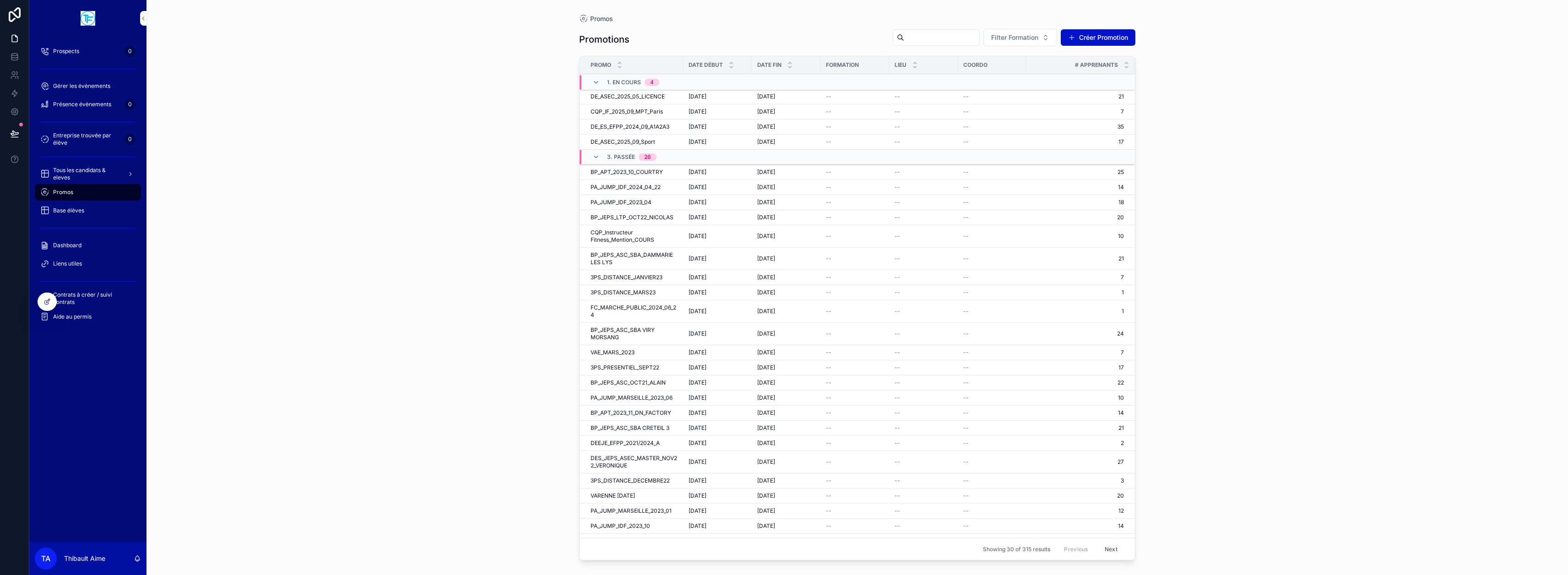
click at [247, 291] on div "Promos Promotions Filter Formation Créer Promotion Promo Date début Date fin Fo…" at bounding box center [857, 287] width 1421 height 575
click at [306, 224] on div "Promos Promotions Filter Formation Créer Promotion Promo Date début Date fin Fo…" at bounding box center [857, 287] width 1421 height 575
click at [116, 54] on div "Prospects 0" at bounding box center [88, 51] width 95 height 15
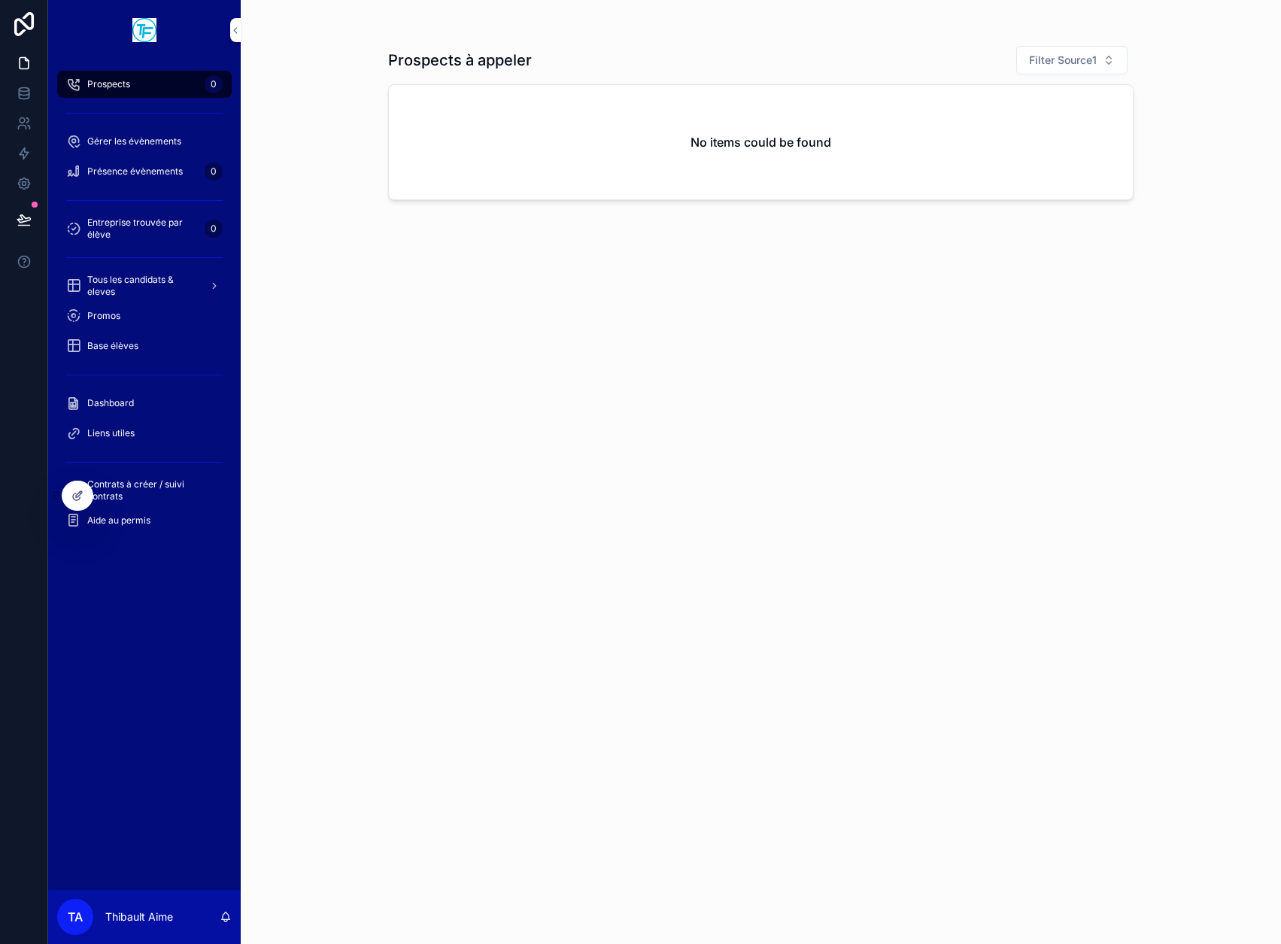
click at [299, 152] on div "Prospects à appeler Filter Source1 No items could be found" at bounding box center [761, 472] width 1040 height 944
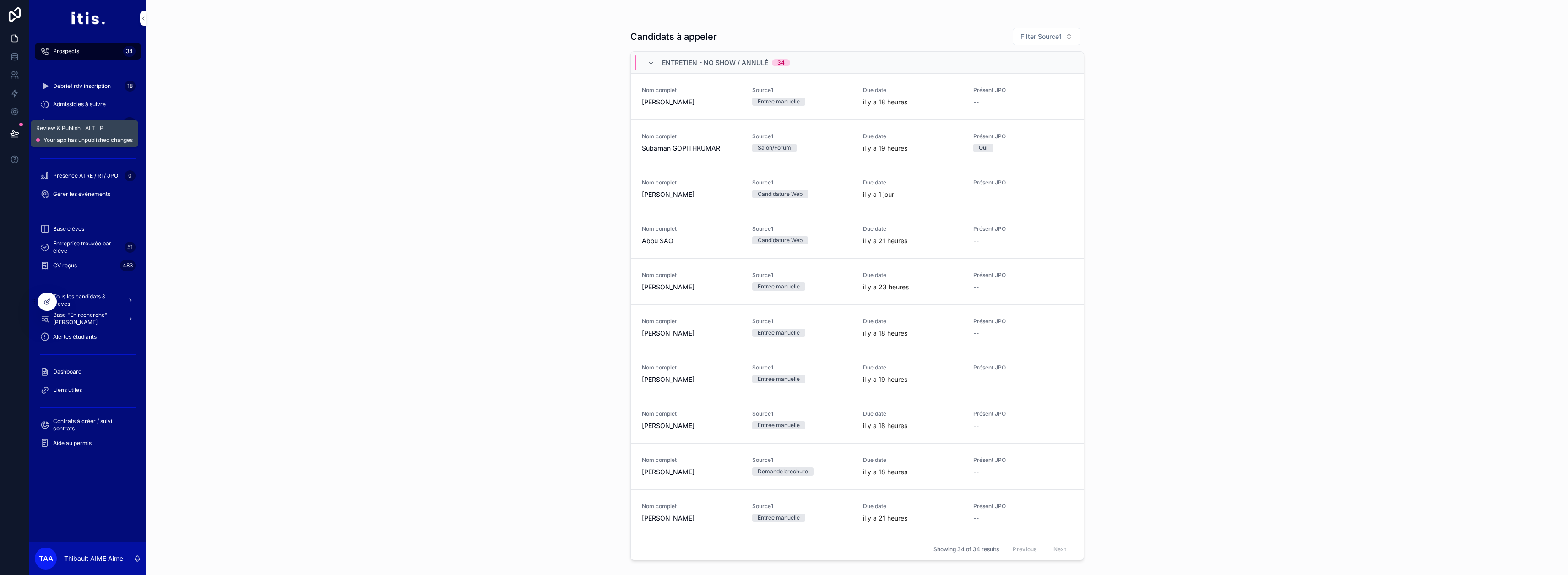
click at [19, 131] on button at bounding box center [15, 134] width 20 height 26
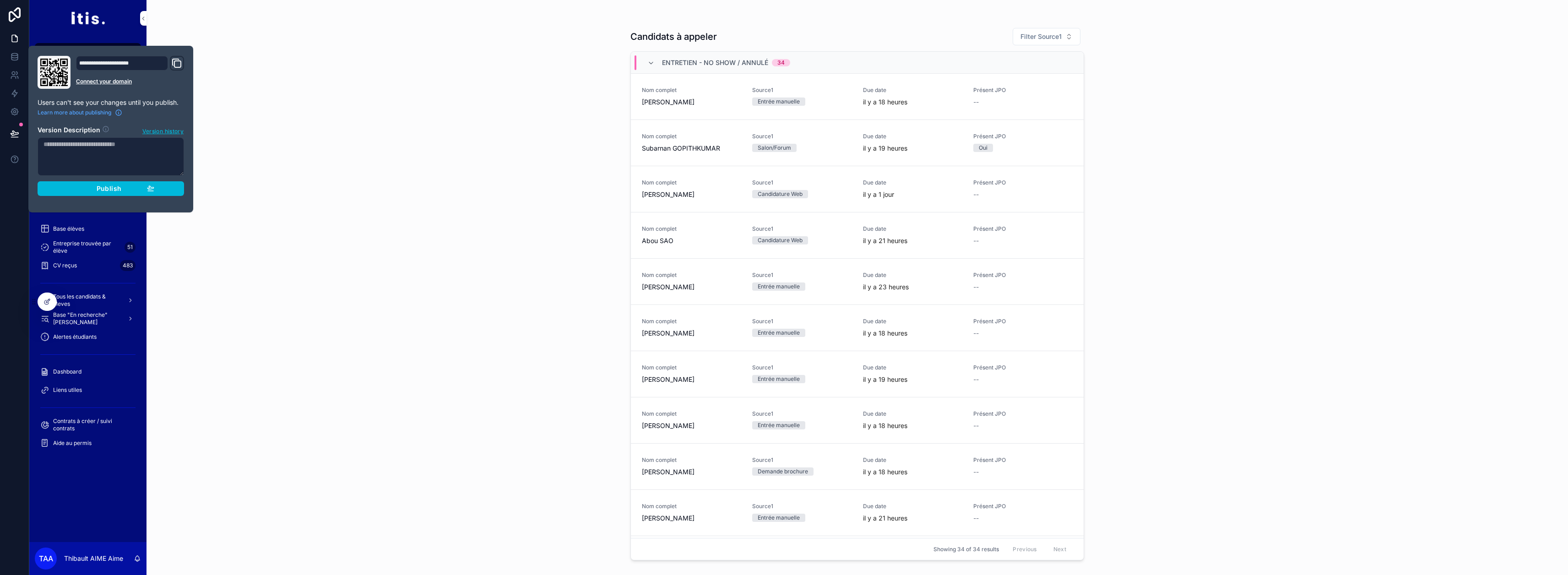
click at [97, 190] on span "Publish" at bounding box center [109, 189] width 25 height 9
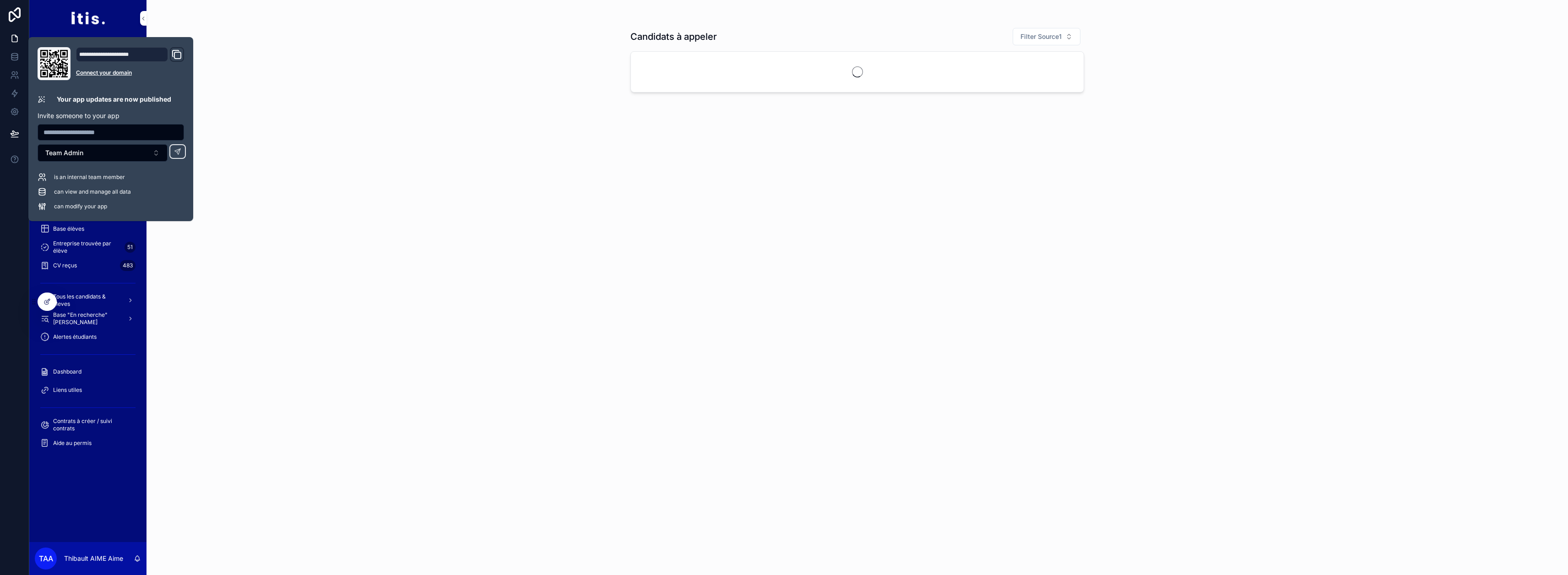
click at [326, 130] on div "Candidats à appeler Filter Source1" at bounding box center [857, 287] width 1421 height 575
